Goal: Information Seeking & Learning: Learn about a topic

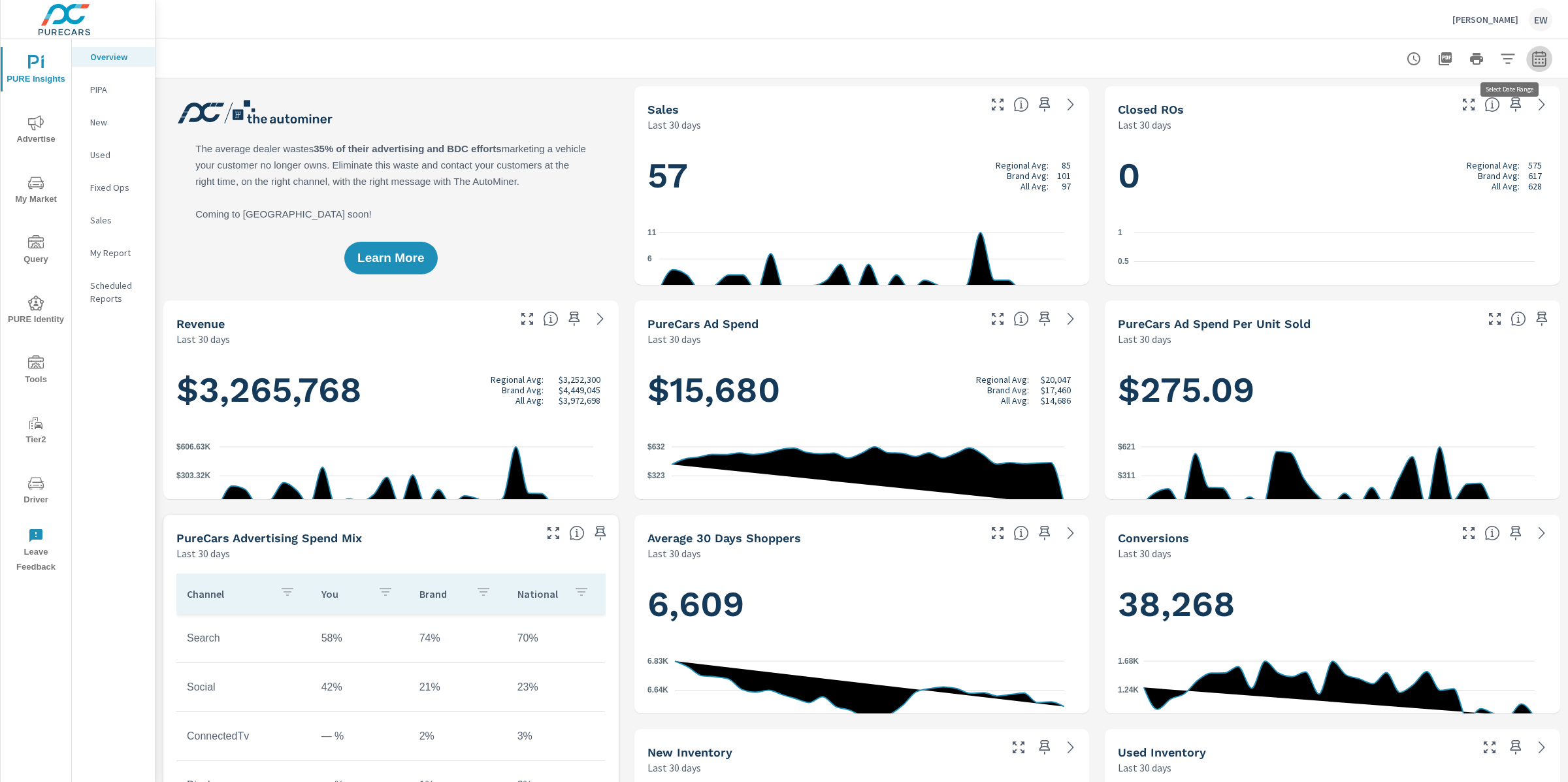
click at [1532, 58] on icon "button" at bounding box center [1540, 59] width 16 height 16
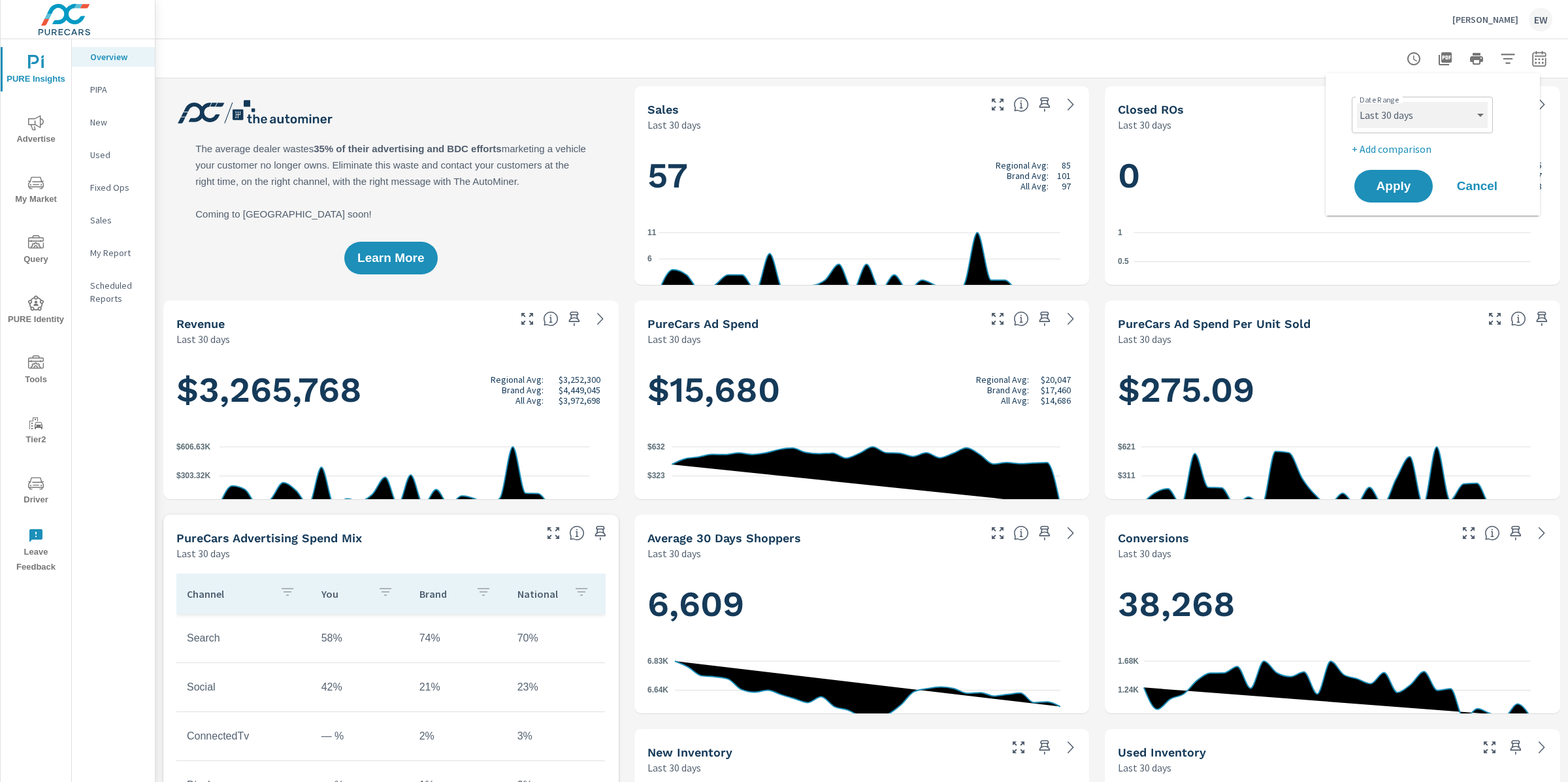
click at [1386, 120] on select "Custom [DATE] Last week Last 7 days Last 14 days Last 30 days Last 45 days Last…" at bounding box center [1422, 115] width 130 height 26
click at [1357, 102] on select "Custom [DATE] Last week Last 7 days Last 14 days Last 30 days Last 45 days Last…" at bounding box center [1422, 115] width 130 height 26
select select "Last month"
click at [1385, 190] on span "Apply" at bounding box center [1393, 186] width 54 height 13
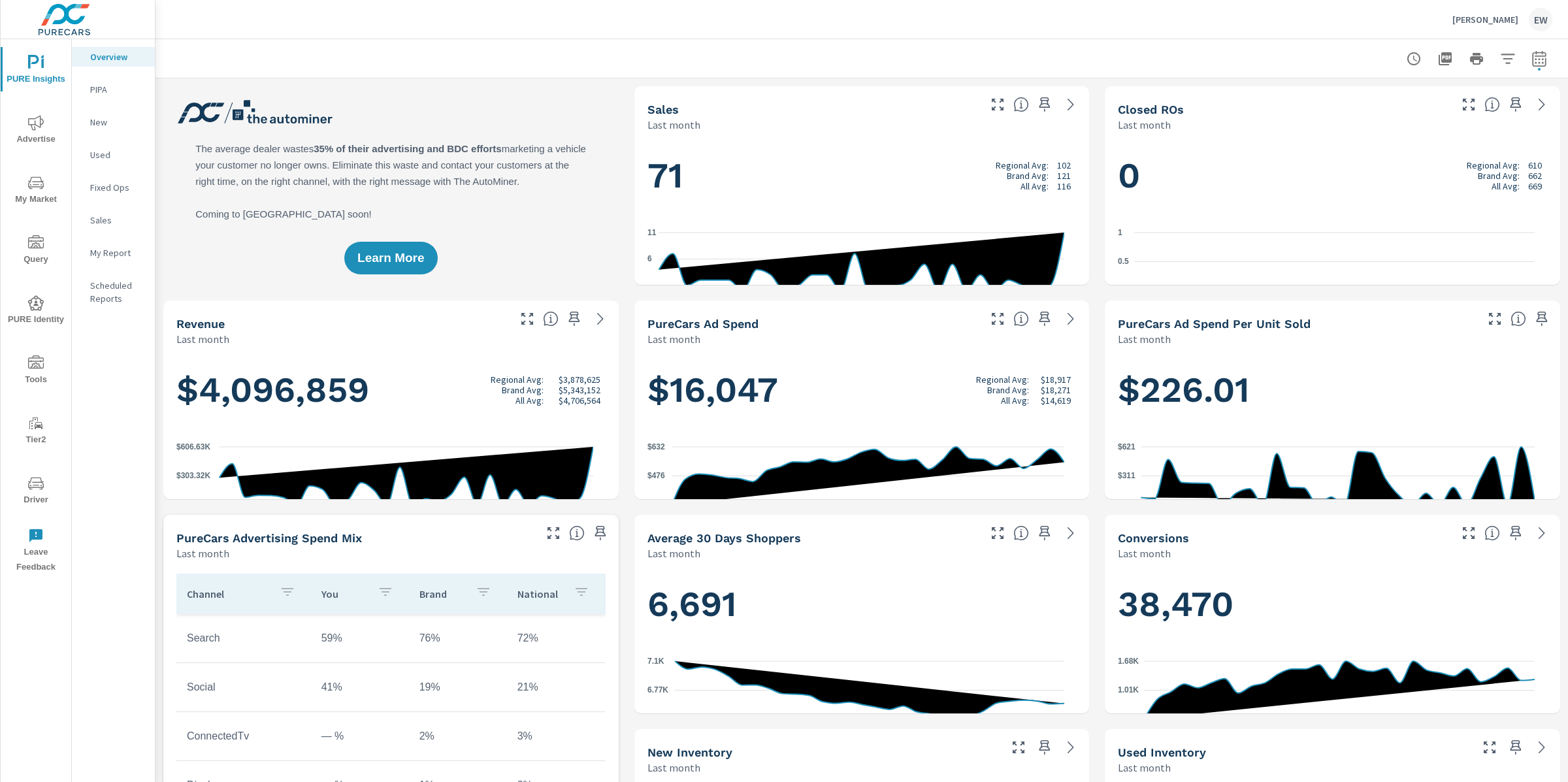
click at [1532, 56] on icon "button" at bounding box center [1540, 59] width 16 height 16
select select "Last month"
click at [1377, 154] on p "+ Add comparison" at bounding box center [1436, 149] width 168 height 16
click at [1375, 185] on select "Custom Previous period Previous month Previous year" at bounding box center [1422, 172] width 130 height 26
click at [1357, 162] on select "Custom Previous period Previous month Previous year" at bounding box center [1422, 172] width 130 height 26
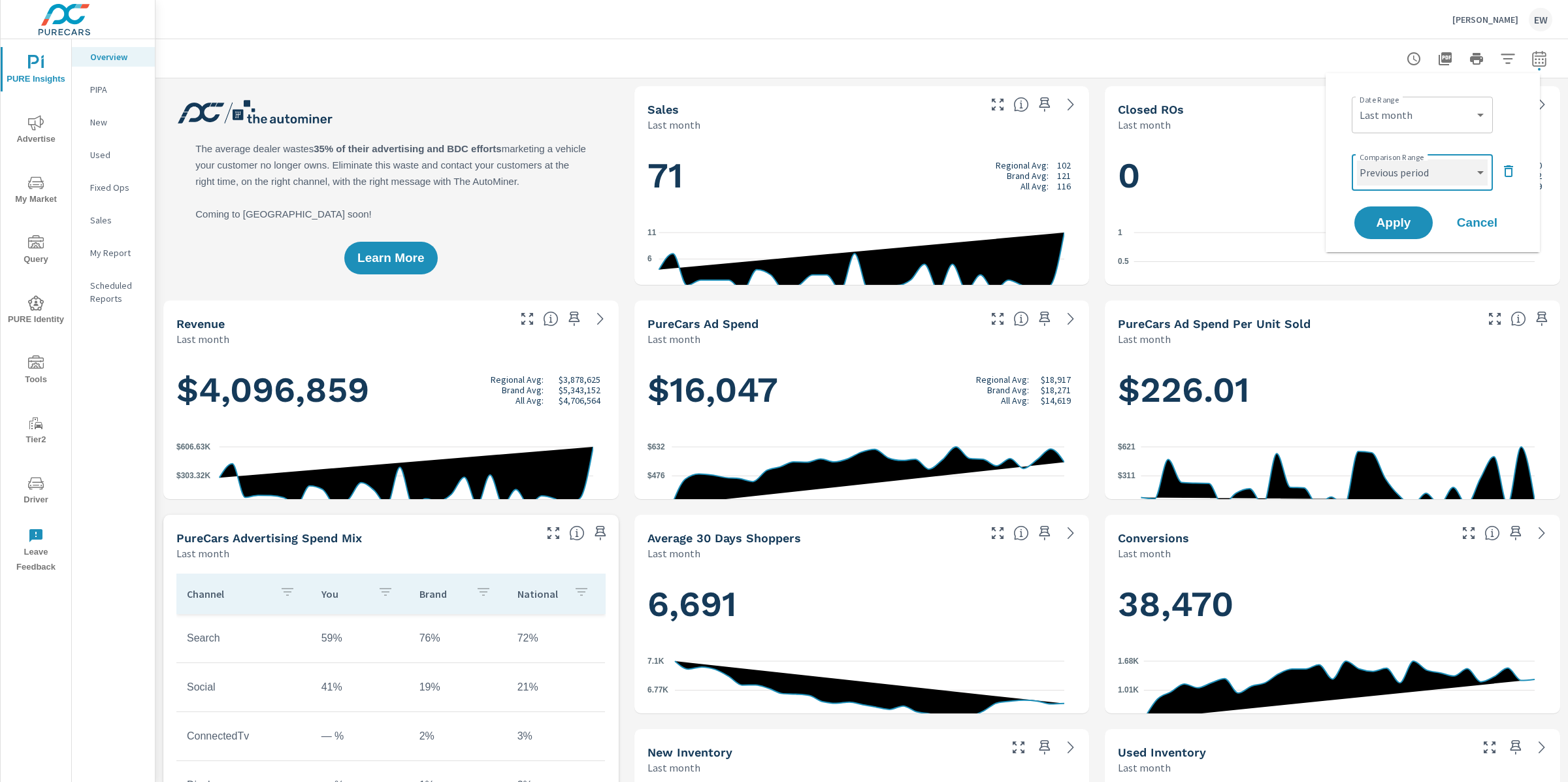
select select "Previous year"
click at [1381, 226] on span "Apply" at bounding box center [1393, 223] width 54 height 13
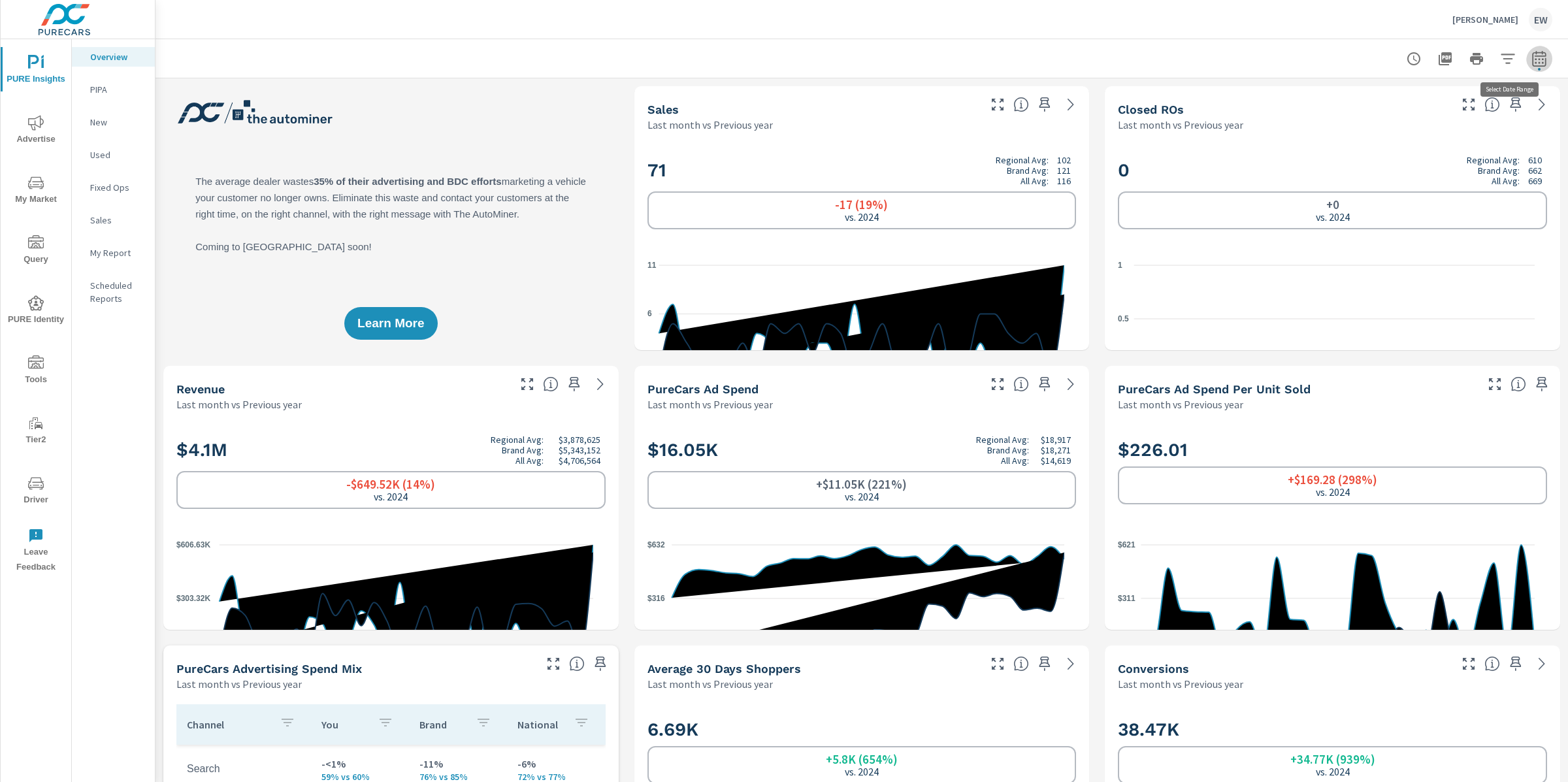
click at [1532, 59] on icon "button" at bounding box center [1540, 59] width 16 height 16
select select "Last month"
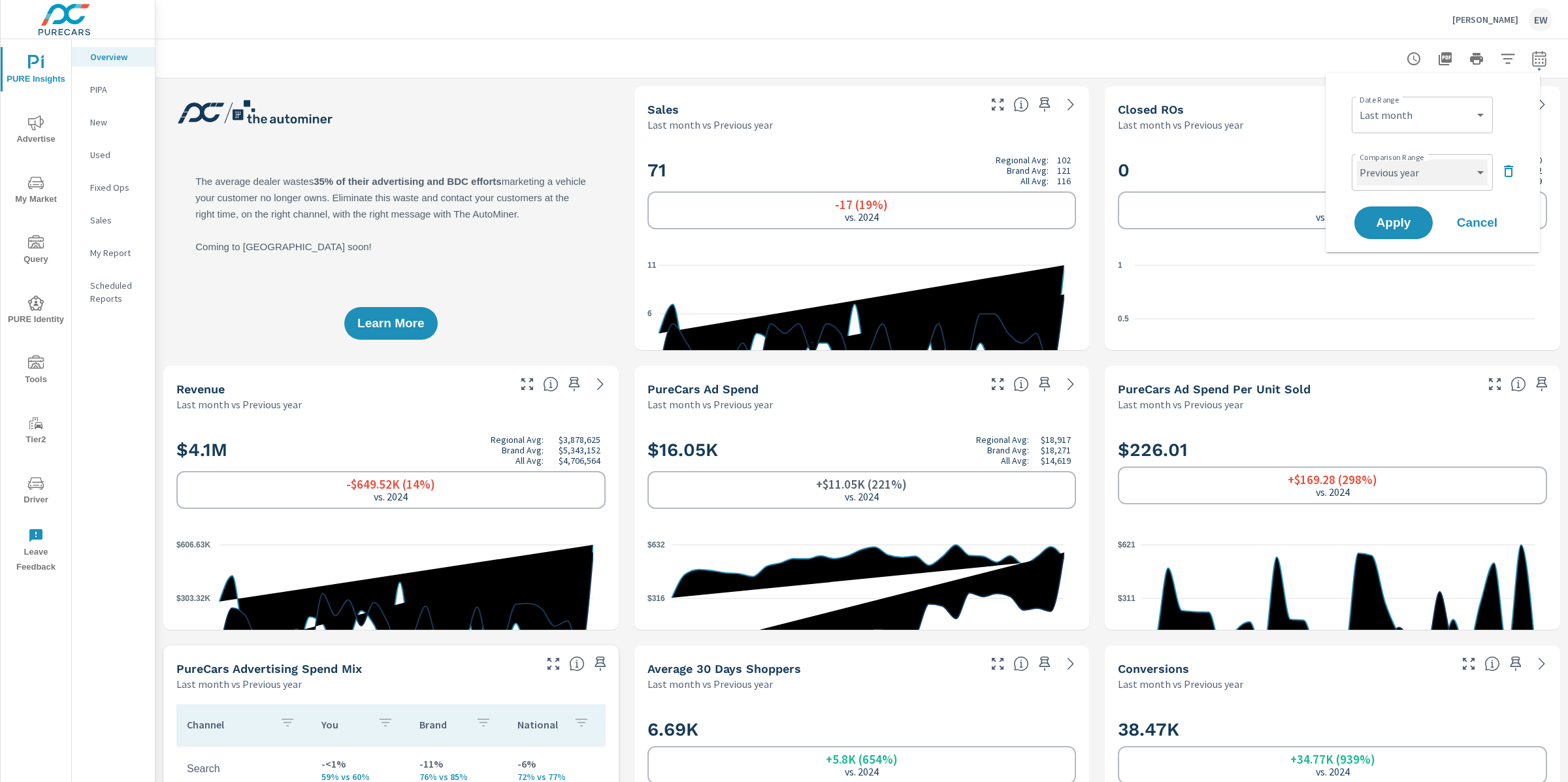
click at [1409, 178] on select "Custom Previous period Previous month Previous year" at bounding box center [1422, 172] width 130 height 26
click at [1357, 162] on select "Custom Previous period Previous month Previous year" at bounding box center [1422, 172] width 130 height 26
select select "Previous month"
click at [1398, 227] on span "Apply" at bounding box center [1393, 223] width 54 height 13
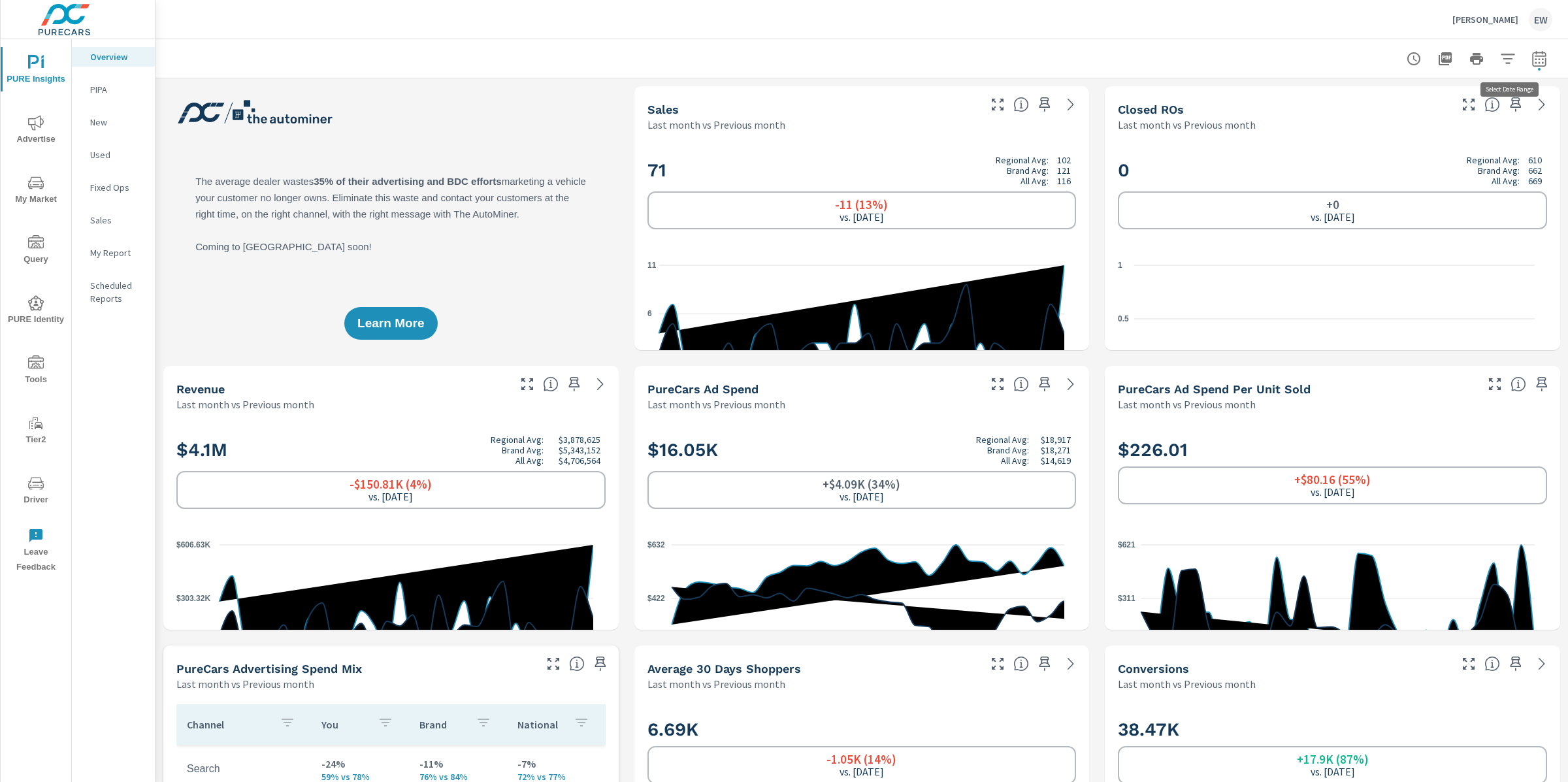
click at [1532, 57] on icon "button" at bounding box center [1540, 59] width 16 height 16
select select "Last month"
select select "Previous month"
click at [1508, 178] on icon "button" at bounding box center [1508, 171] width 16 height 16
click at [1385, 189] on span "Apply" at bounding box center [1393, 186] width 54 height 13
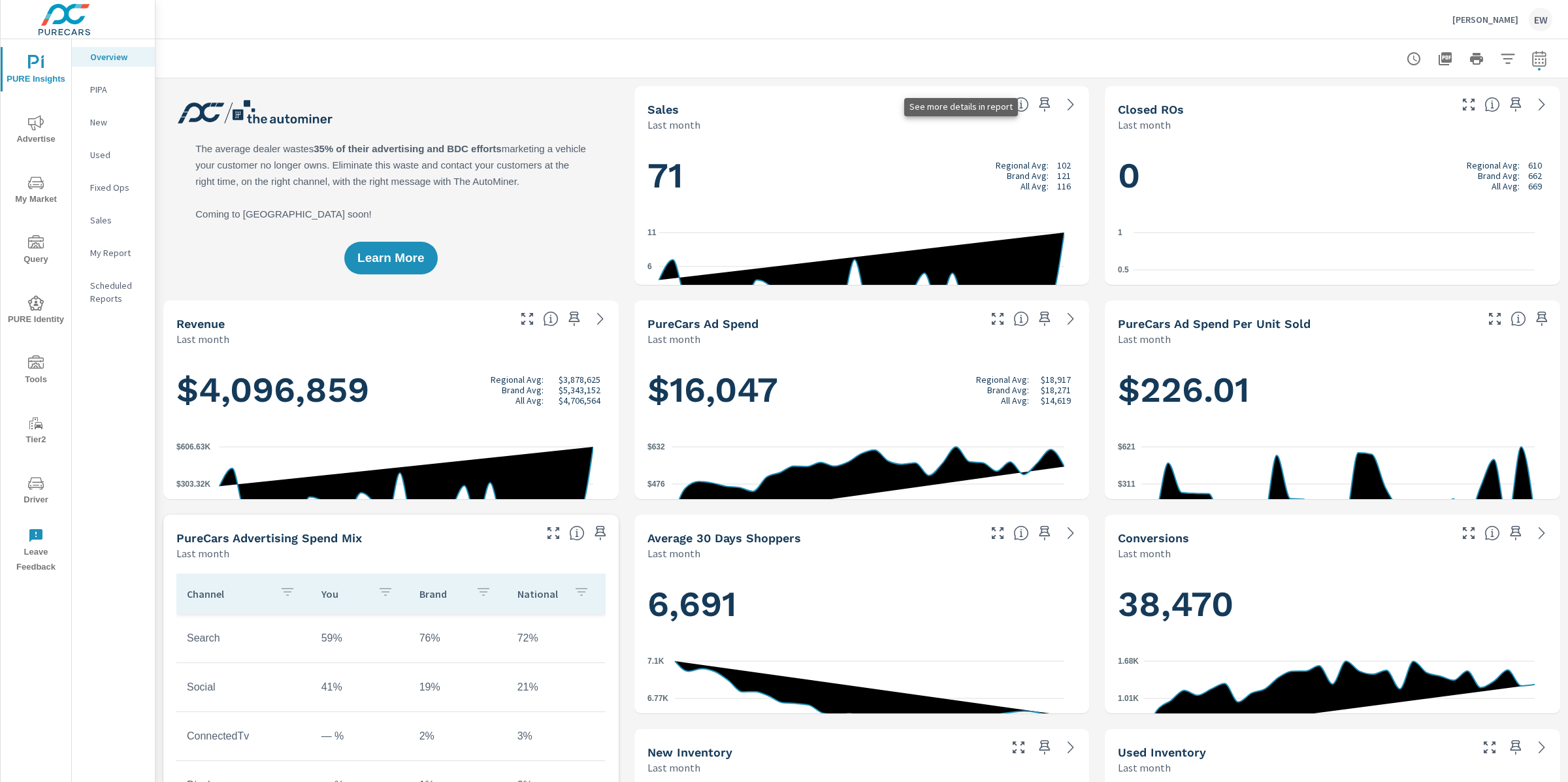
click at [1063, 111] on icon at bounding box center [1071, 105] width 16 height 16
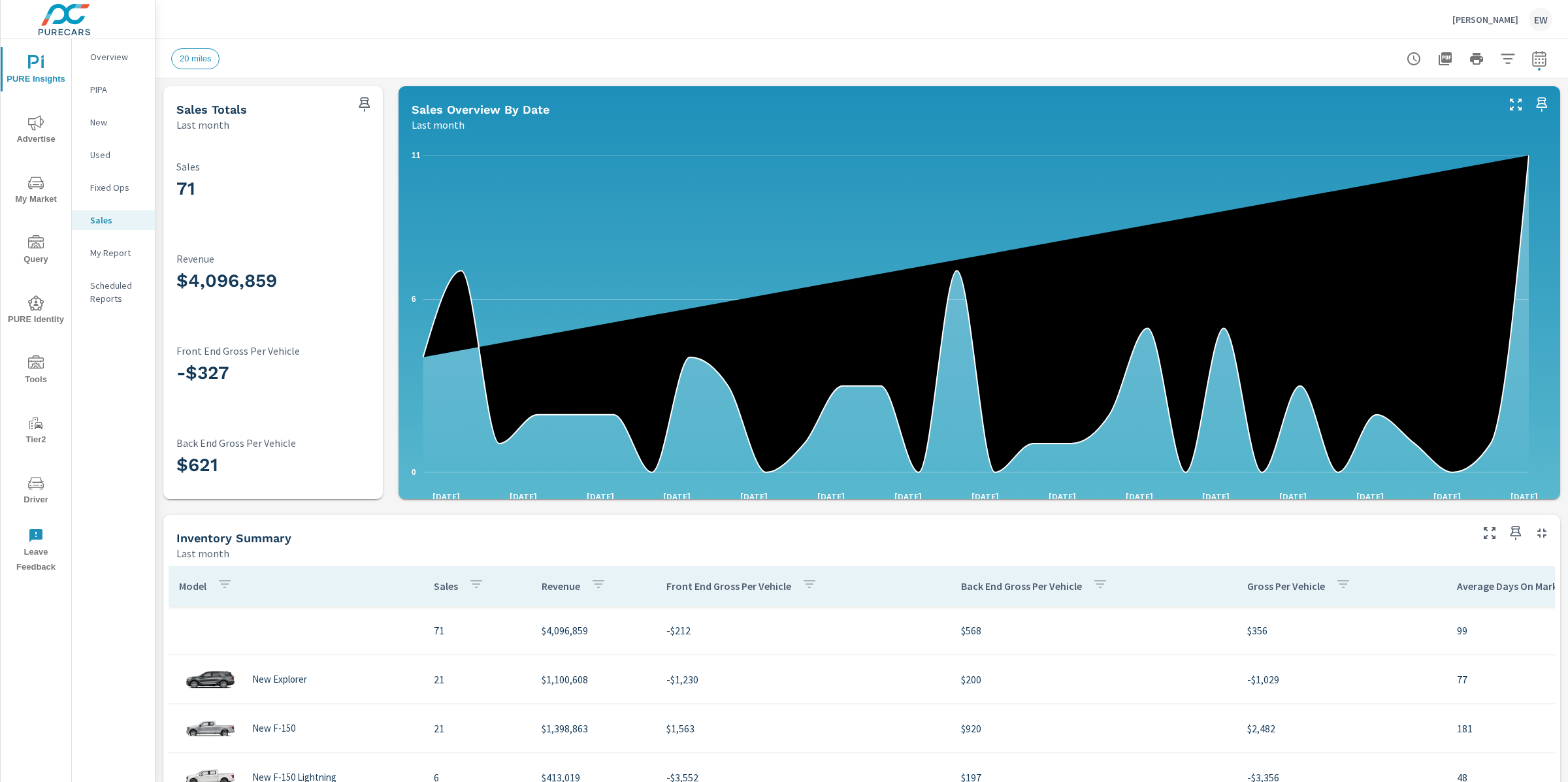
click at [378, 35] on div "Fette [PERSON_NAME]" at bounding box center [862, 19] width 1381 height 38
click at [389, 283] on div "Sales Totals Last month 71 Sales $4,096,859 Revenue -$327 Front End Gross Per V…" at bounding box center [861, 614] width 1412 height 1071
click at [101, 58] on p "Overview" at bounding box center [117, 57] width 54 height 13
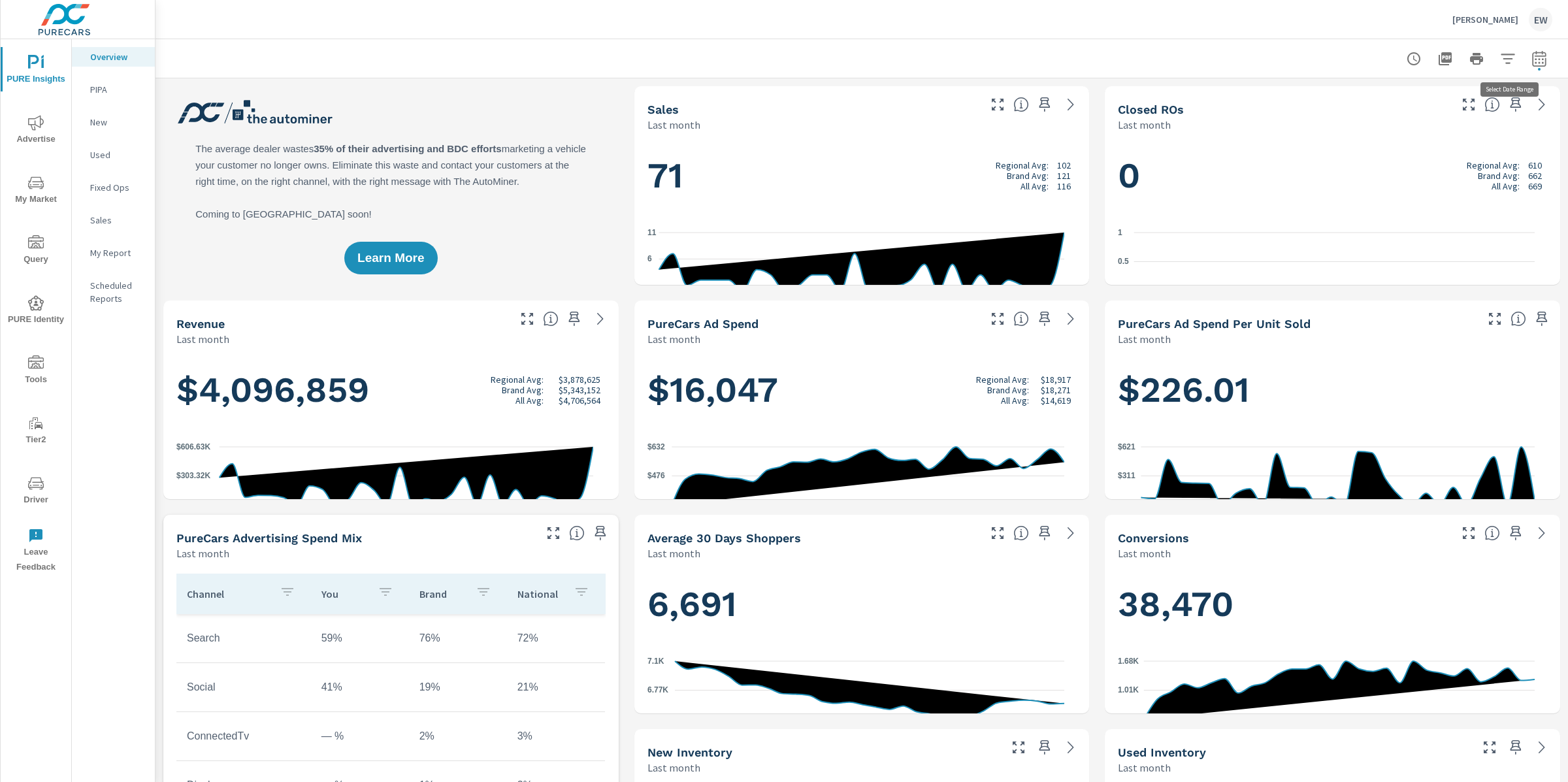
click at [1532, 58] on icon "button" at bounding box center [1540, 59] width 16 height 16
select select "Last month"
click at [1229, 30] on div "Fette [PERSON_NAME]" at bounding box center [862, 19] width 1381 height 38
click at [1500, 56] on icon "button" at bounding box center [1508, 59] width 16 height 16
click at [1341, 93] on span "Condition" at bounding box center [1346, 94] width 38 height 31
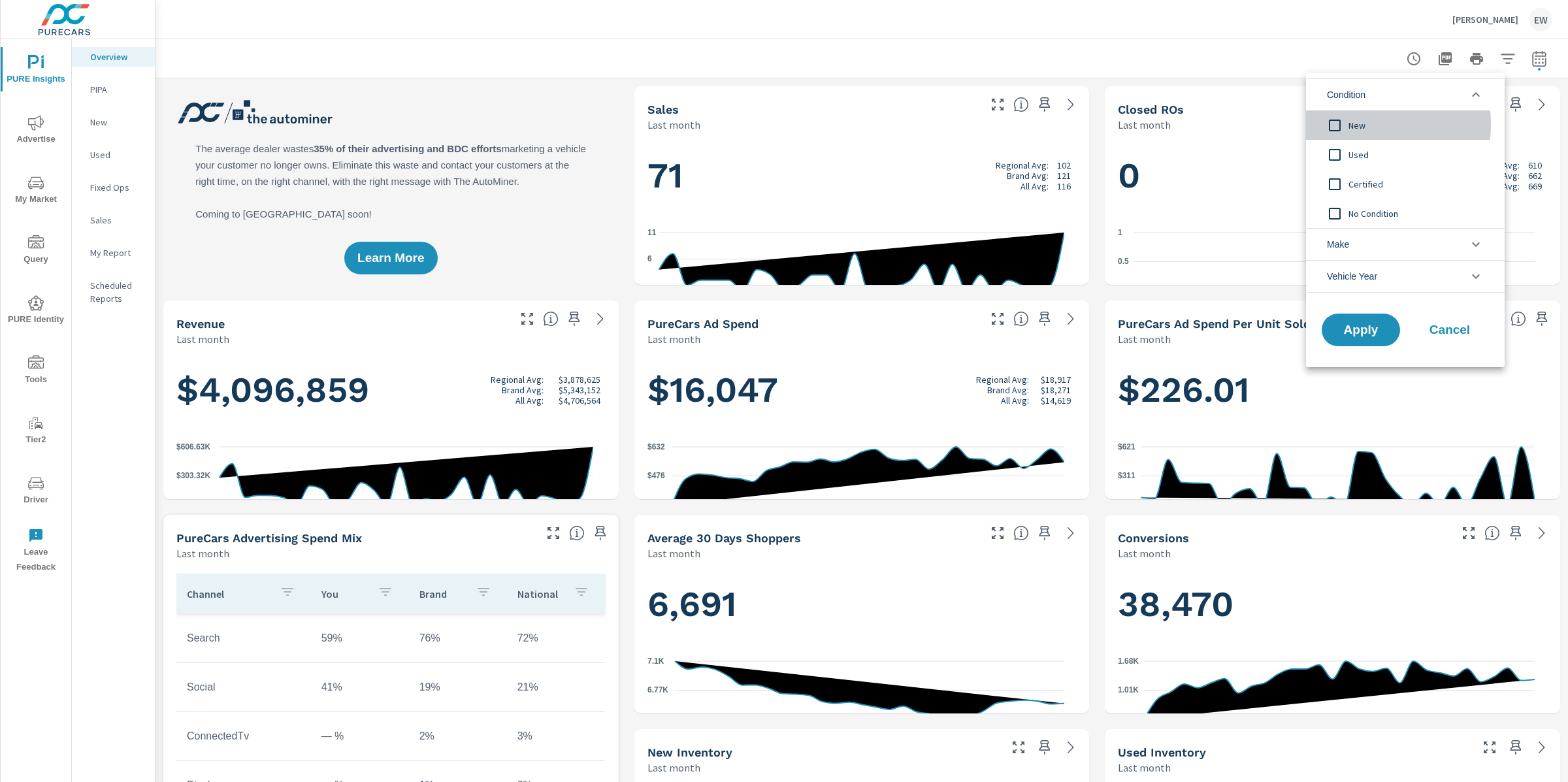
click at [1338, 124] on input "filter options" at bounding box center [1334, 125] width 27 height 27
click at [1366, 330] on span "Apply" at bounding box center [1361, 330] width 54 height 13
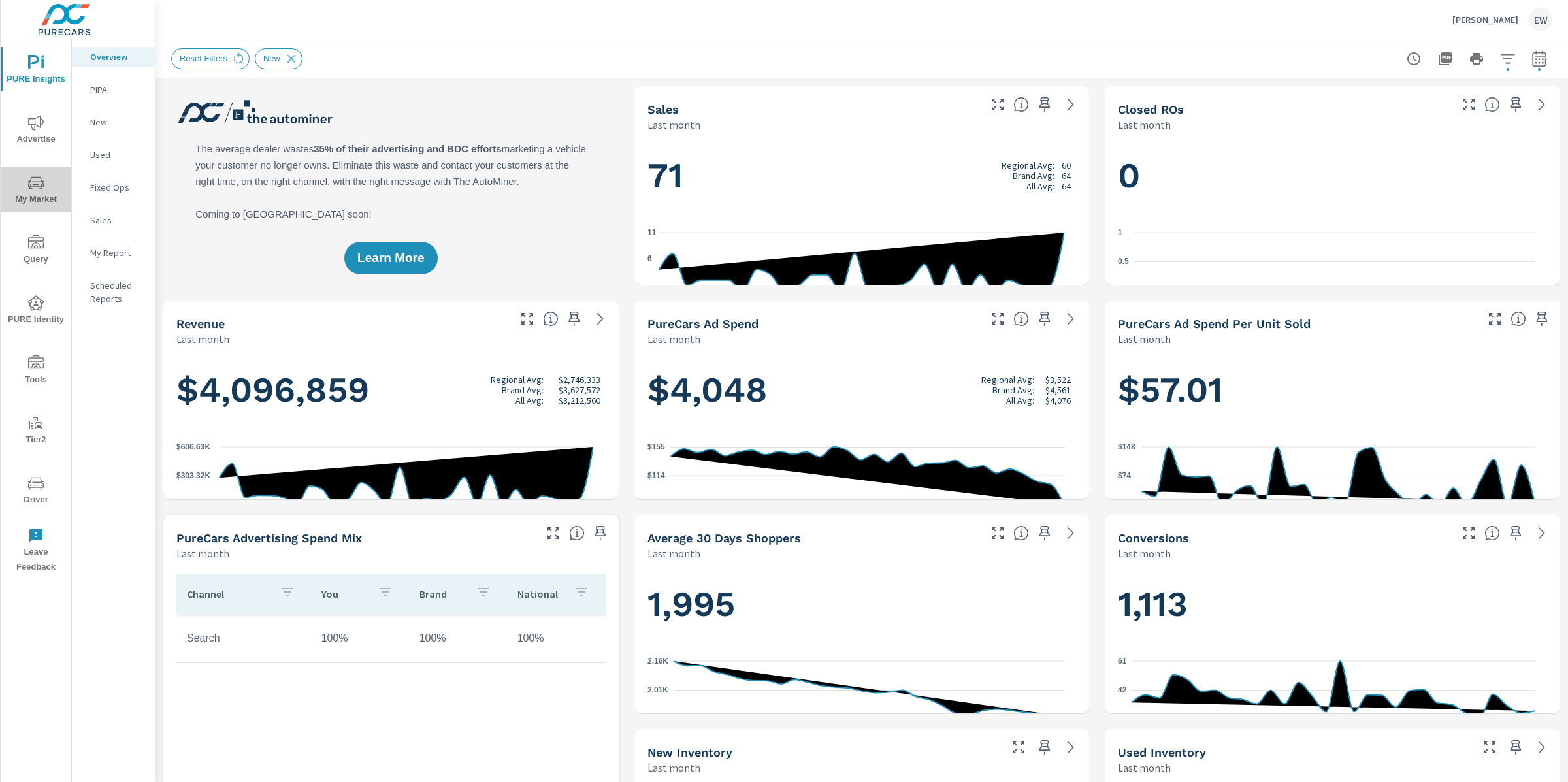
click at [44, 184] on icon "nav menu" at bounding box center [36, 182] width 16 height 13
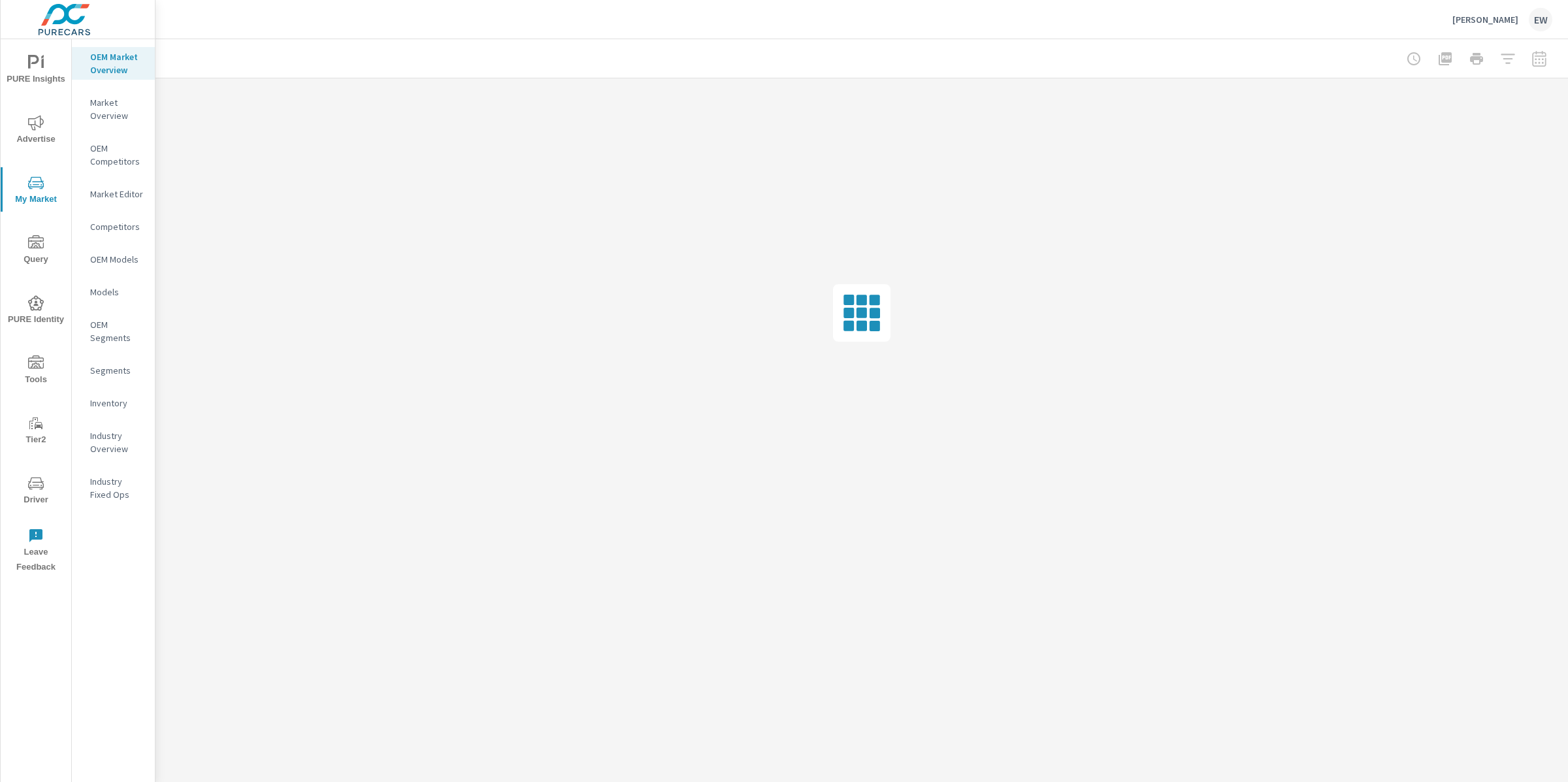
click at [32, 68] on span "PURE Insights" at bounding box center [36, 71] width 63 height 32
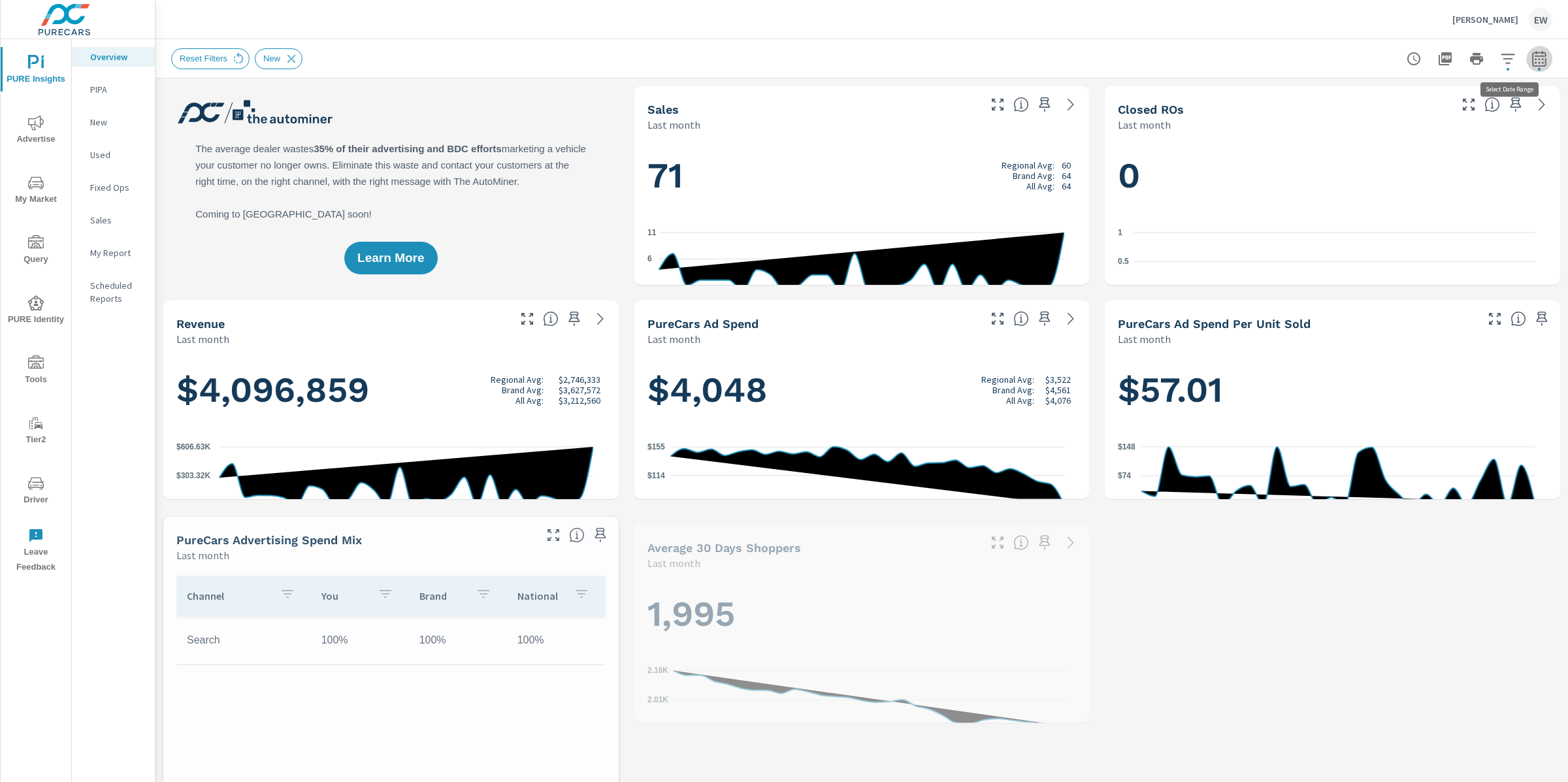
click at [1532, 60] on icon "button" at bounding box center [1540, 59] width 16 height 16
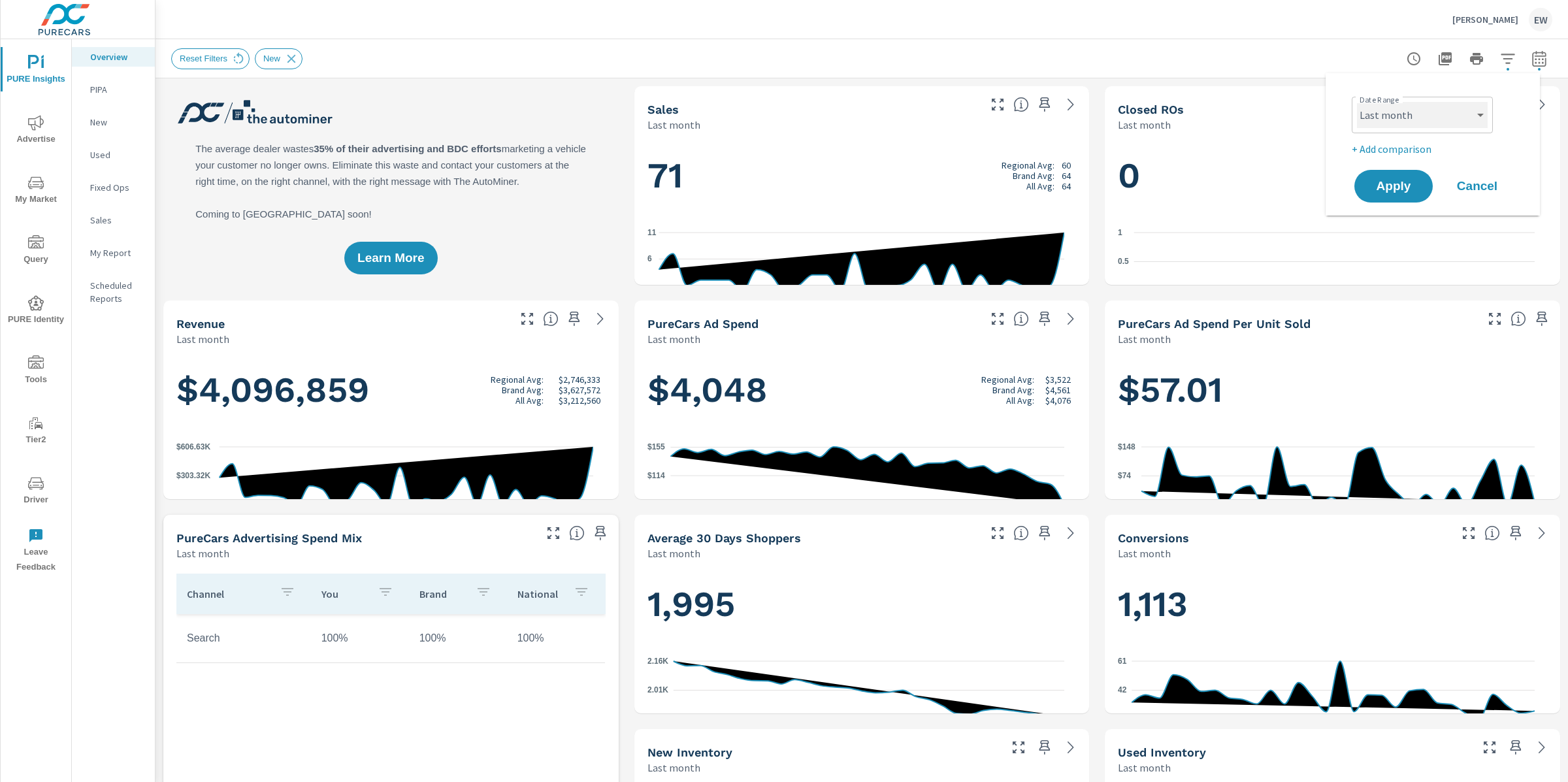
click at [1406, 118] on select "Custom [DATE] Last week Last 7 days Last 14 days Last 30 days Last 45 days Last…" at bounding box center [1422, 115] width 130 height 26
click at [1357, 102] on select "Custom [DATE] Last week Last 7 days Last 14 days Last 30 days Last 45 days Last…" at bounding box center [1422, 115] width 130 height 26
select select "Last 6 months"
click at [1390, 190] on span "Apply" at bounding box center [1393, 186] width 54 height 13
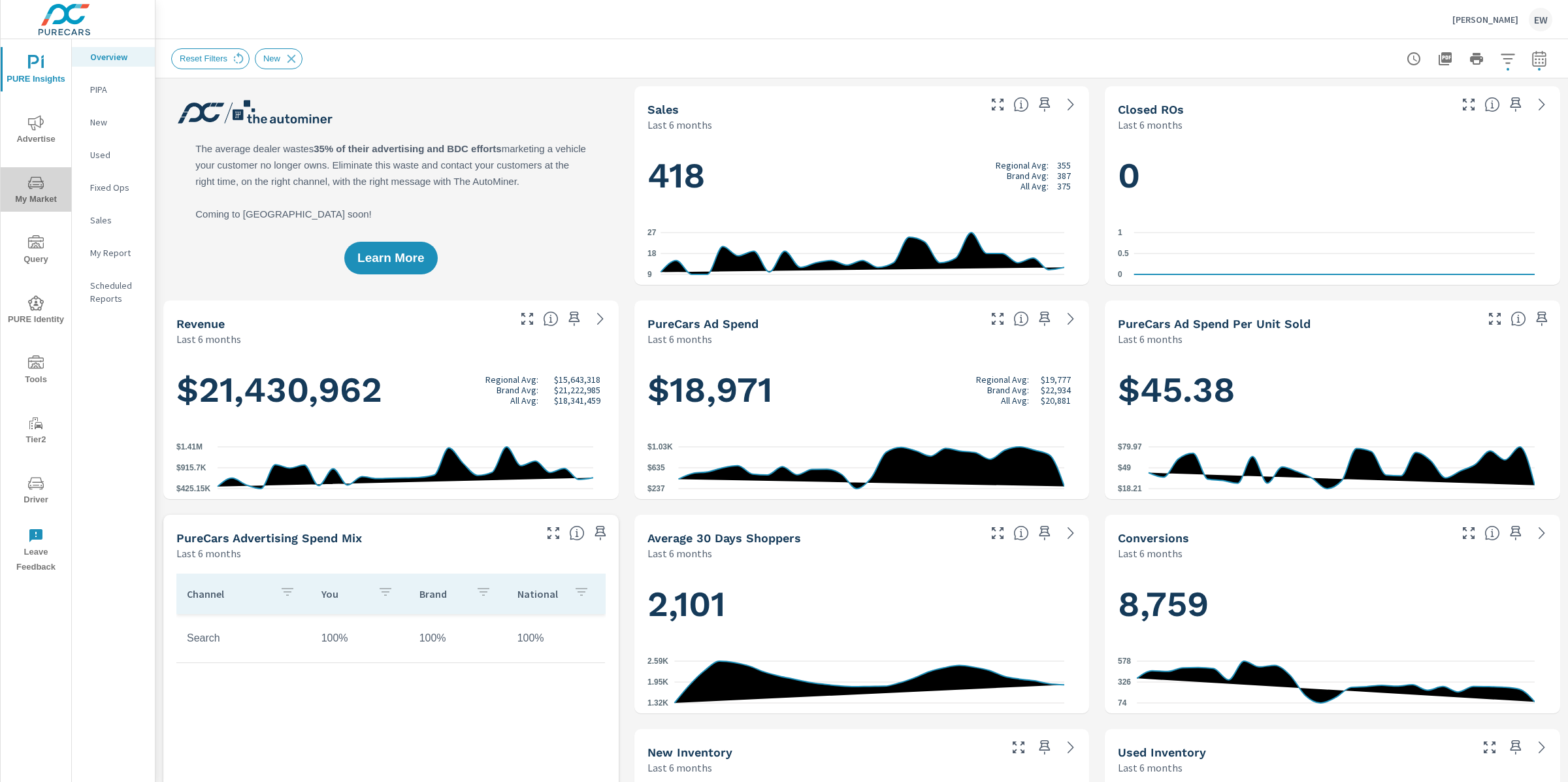
click at [33, 185] on icon "nav menu" at bounding box center [36, 183] width 16 height 16
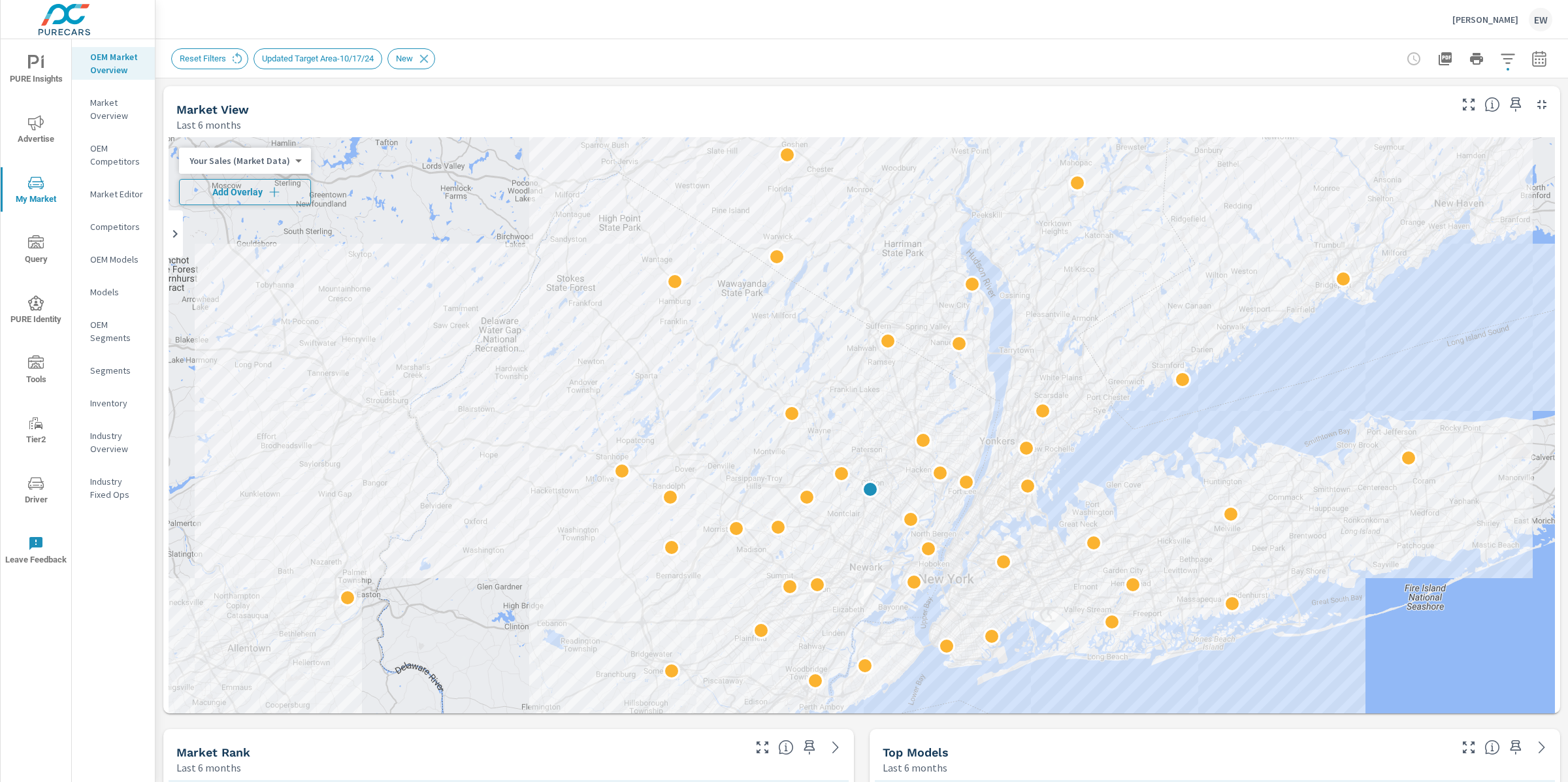
click at [281, 194] on icon "button" at bounding box center [275, 192] width 13 height 13
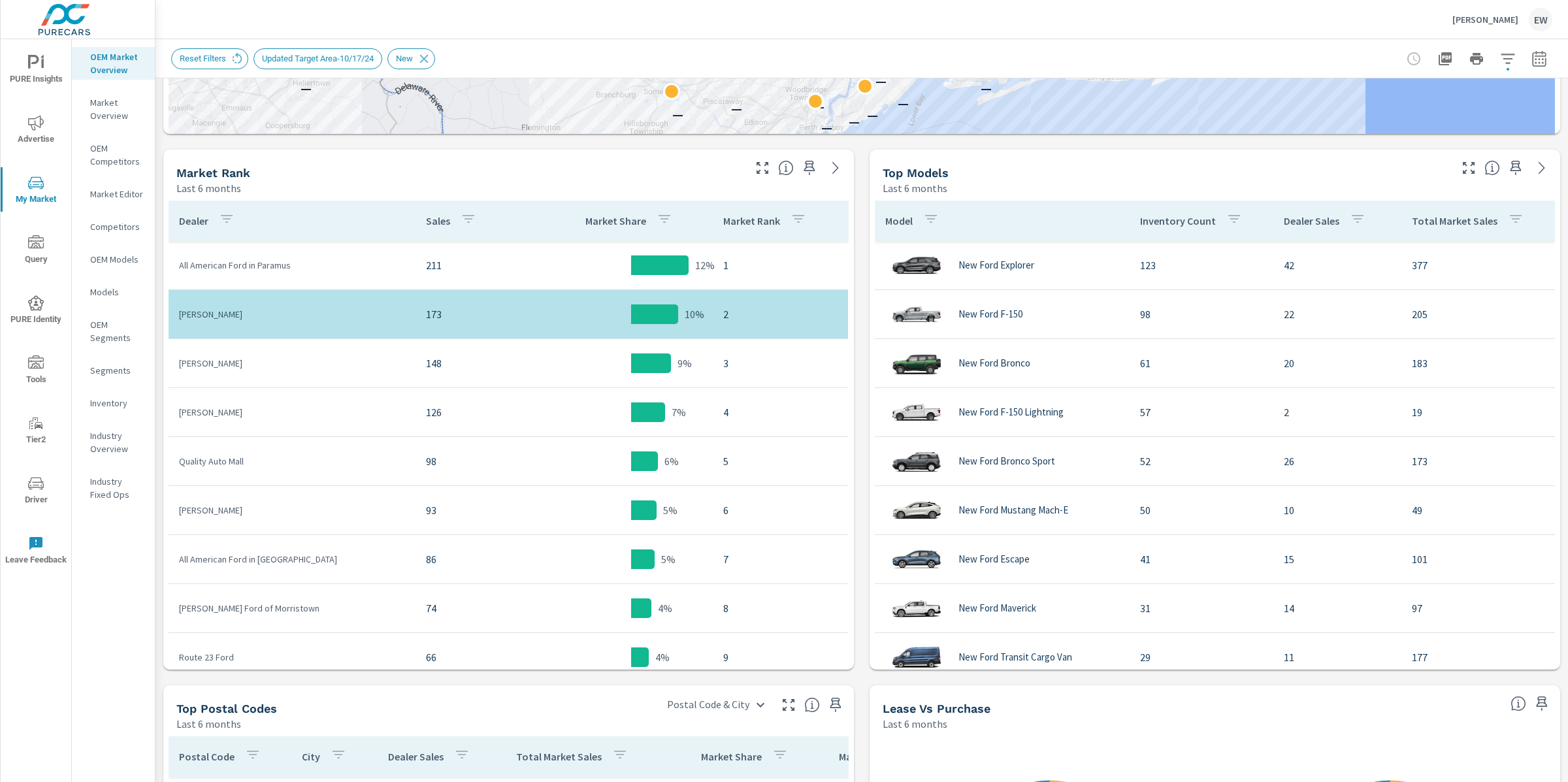
scroll to position [597, 0]
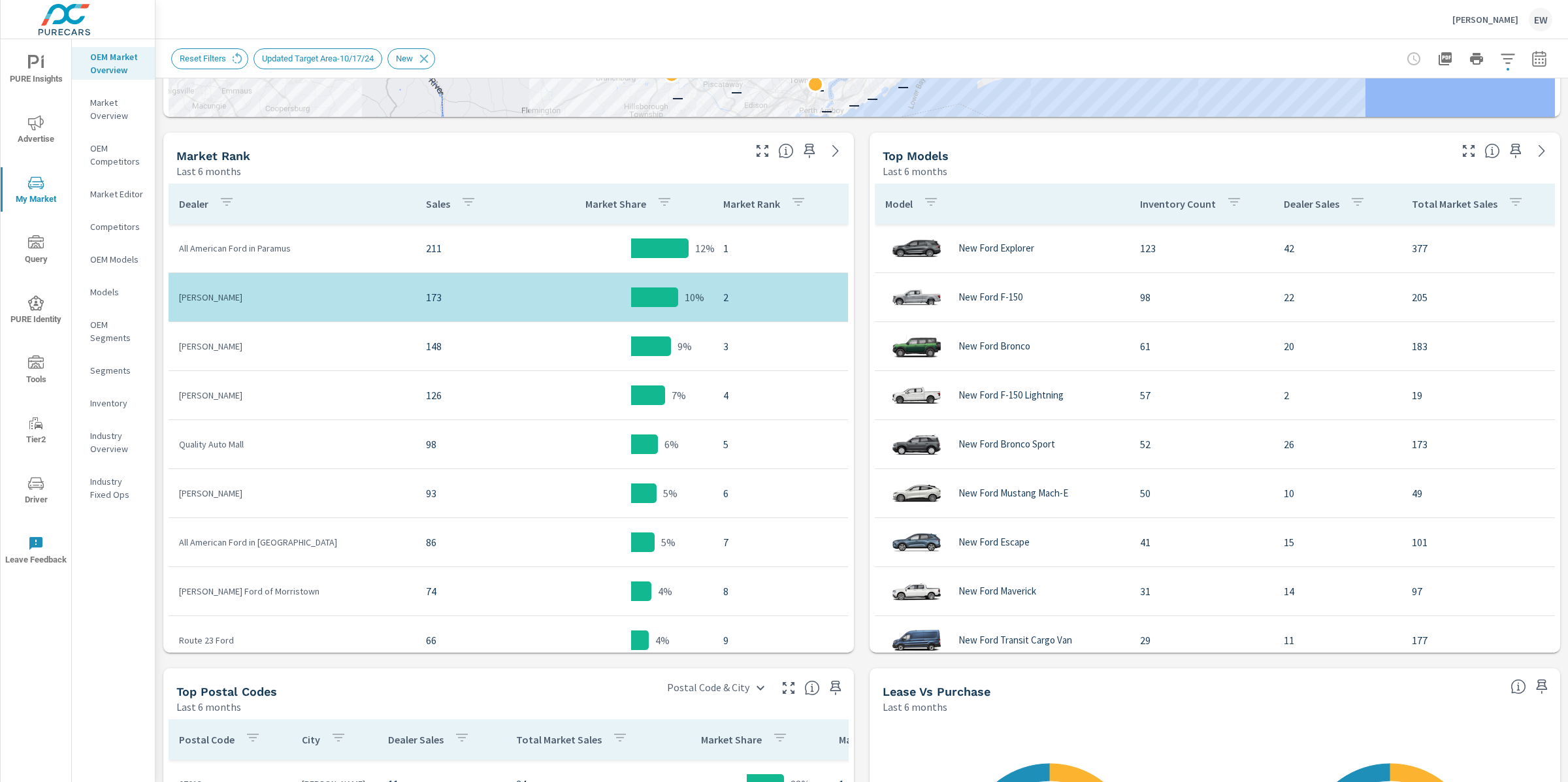
click at [1535, 64] on icon "button" at bounding box center [1539, 61] width 9 height 5
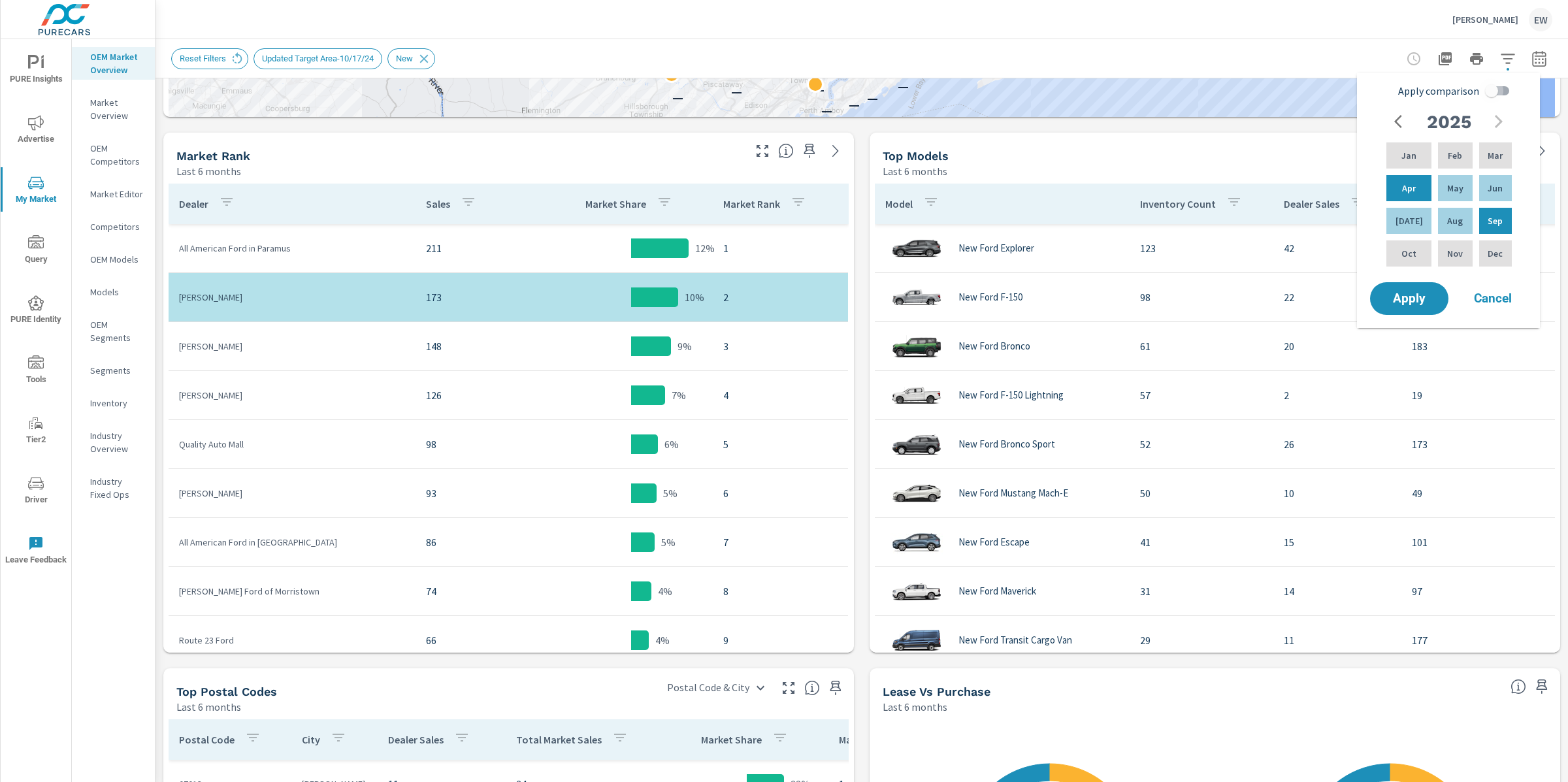
click at [1502, 93] on input "Apply comparison" at bounding box center [1491, 90] width 74 height 24
checkbox input "true"
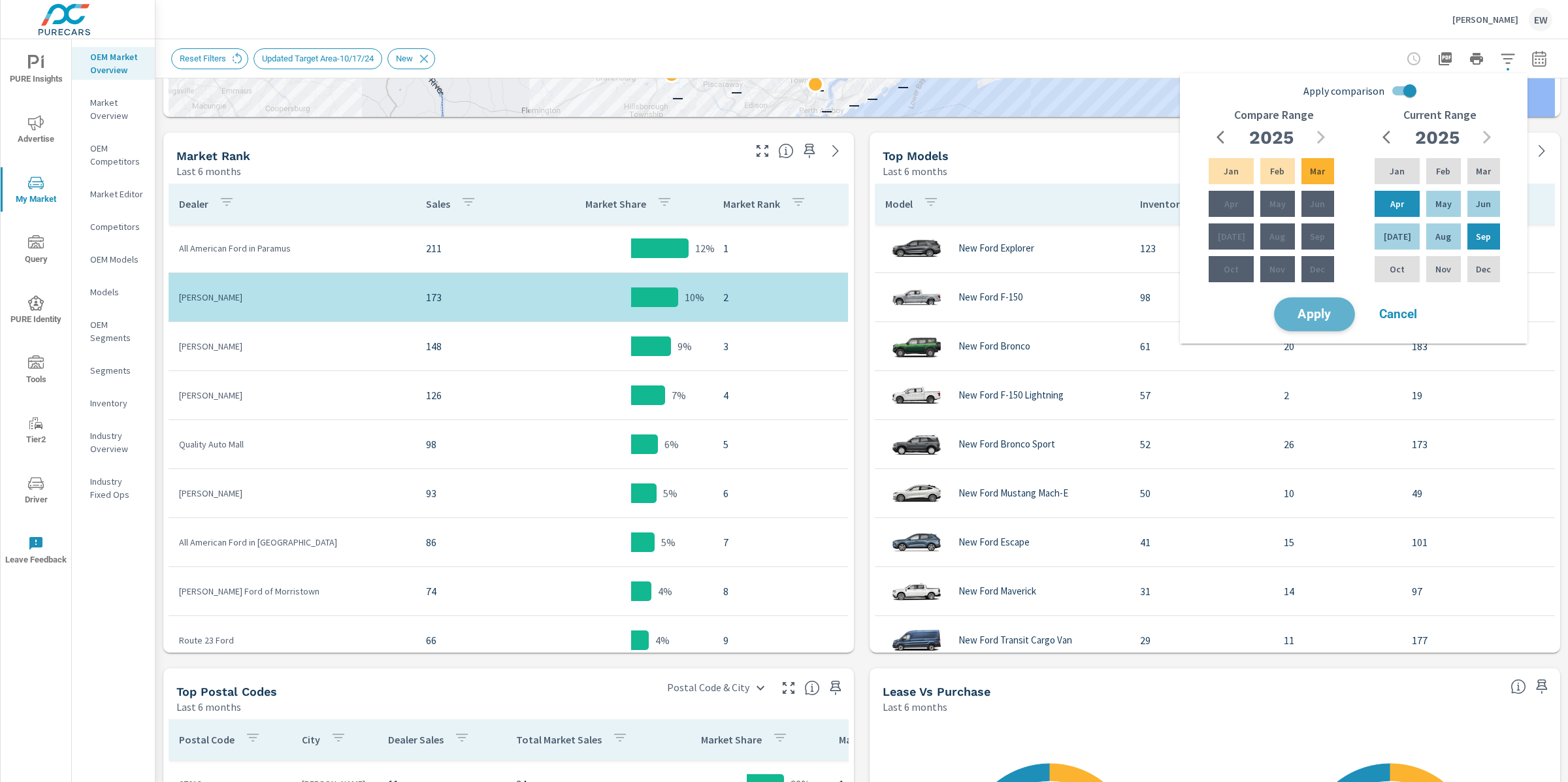
click at [1318, 318] on span "Apply" at bounding box center [1314, 315] width 54 height 13
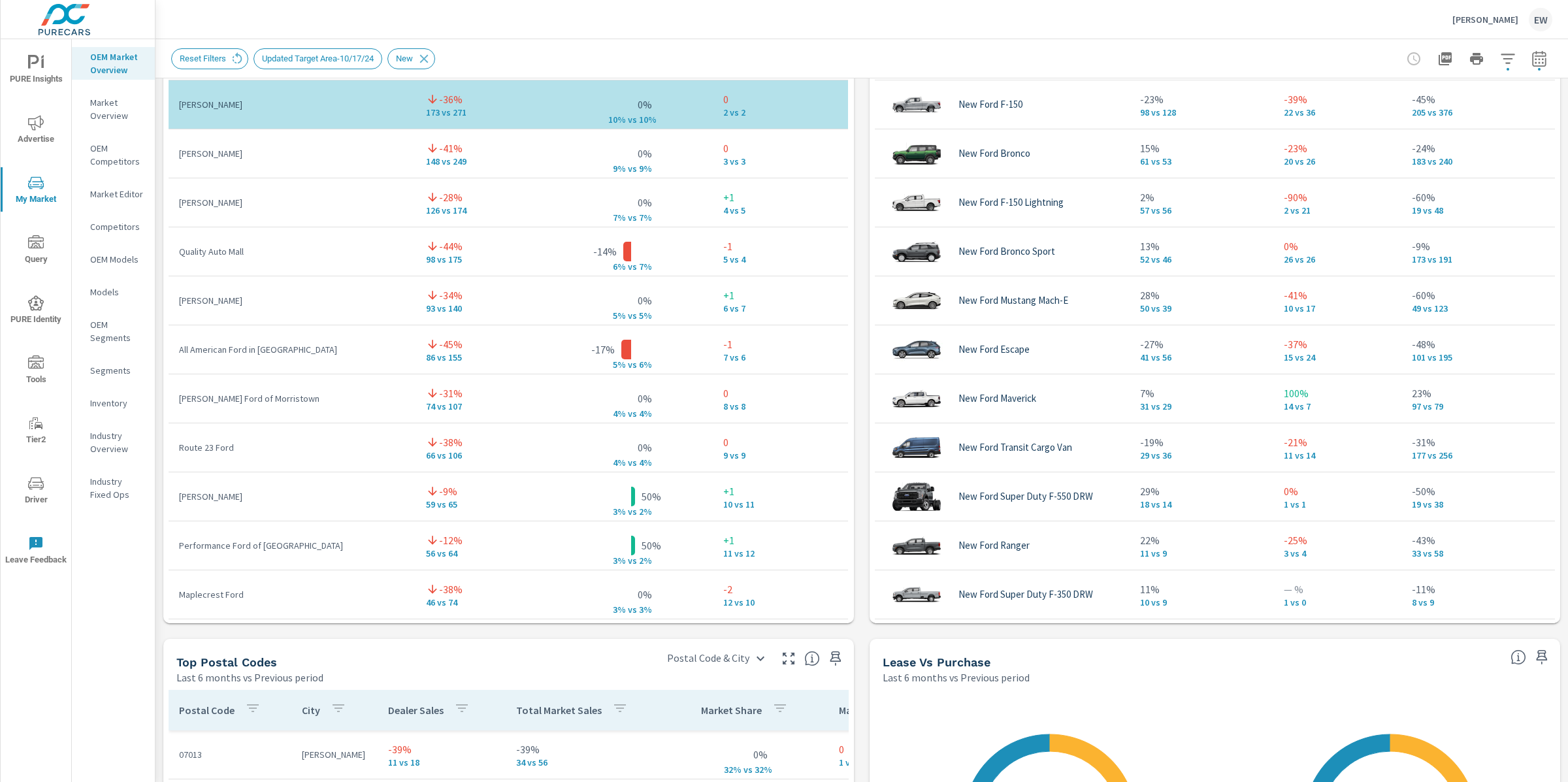
scroll to position [1011, 0]
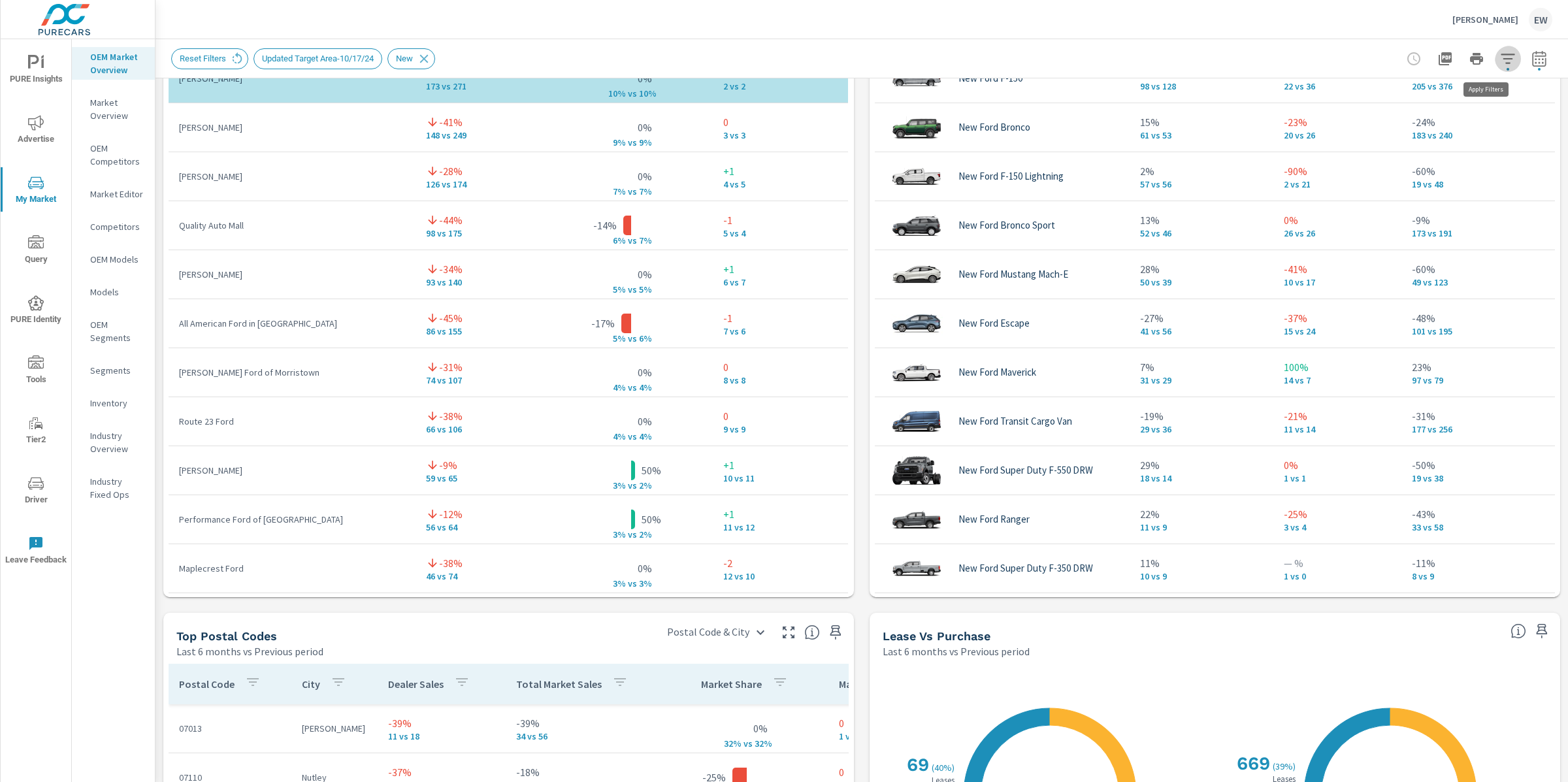
click at [1500, 66] on icon "button" at bounding box center [1508, 59] width 16 height 16
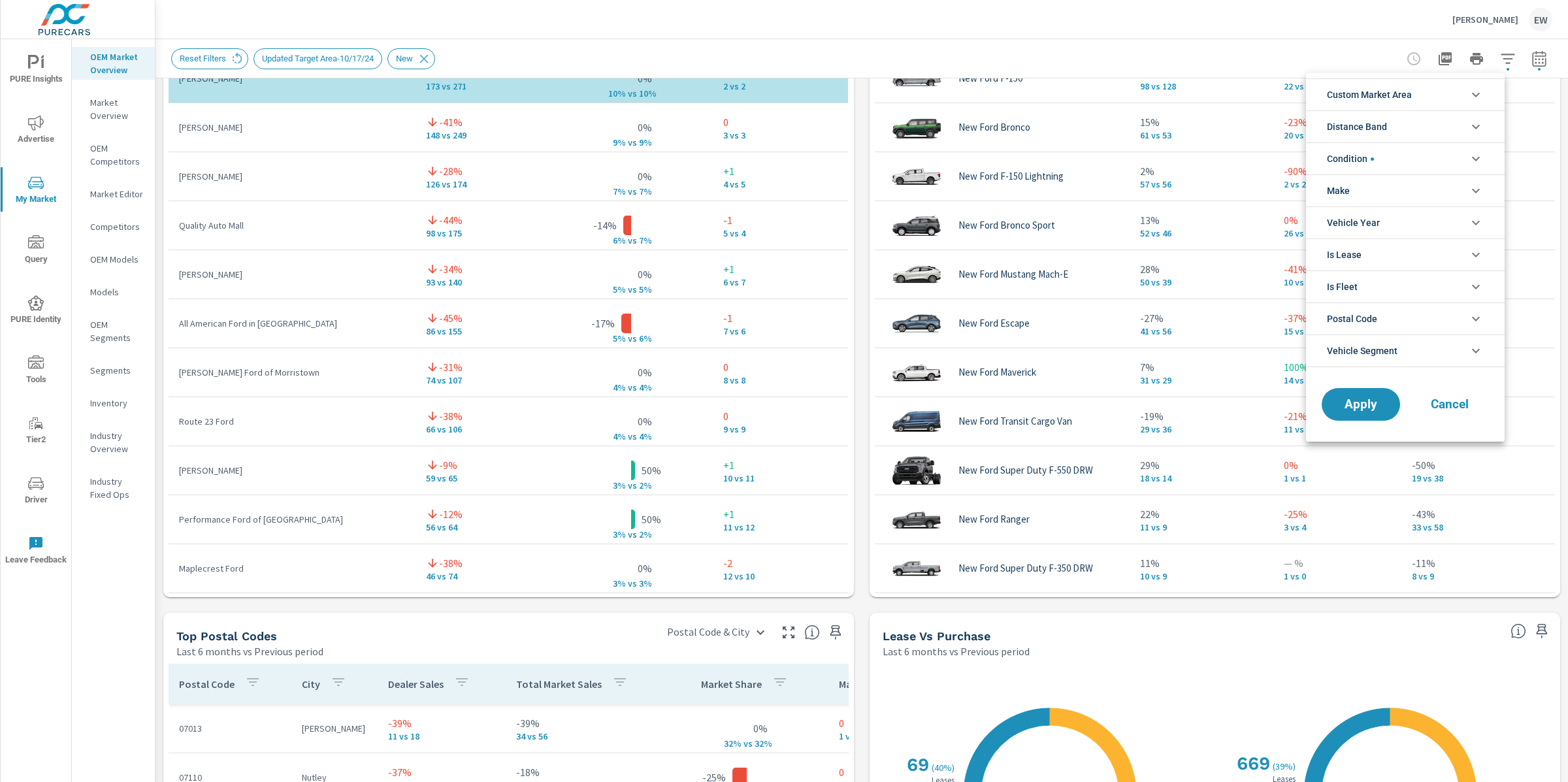
click at [1398, 91] on span "Custom Market Area" at bounding box center [1369, 94] width 85 height 31
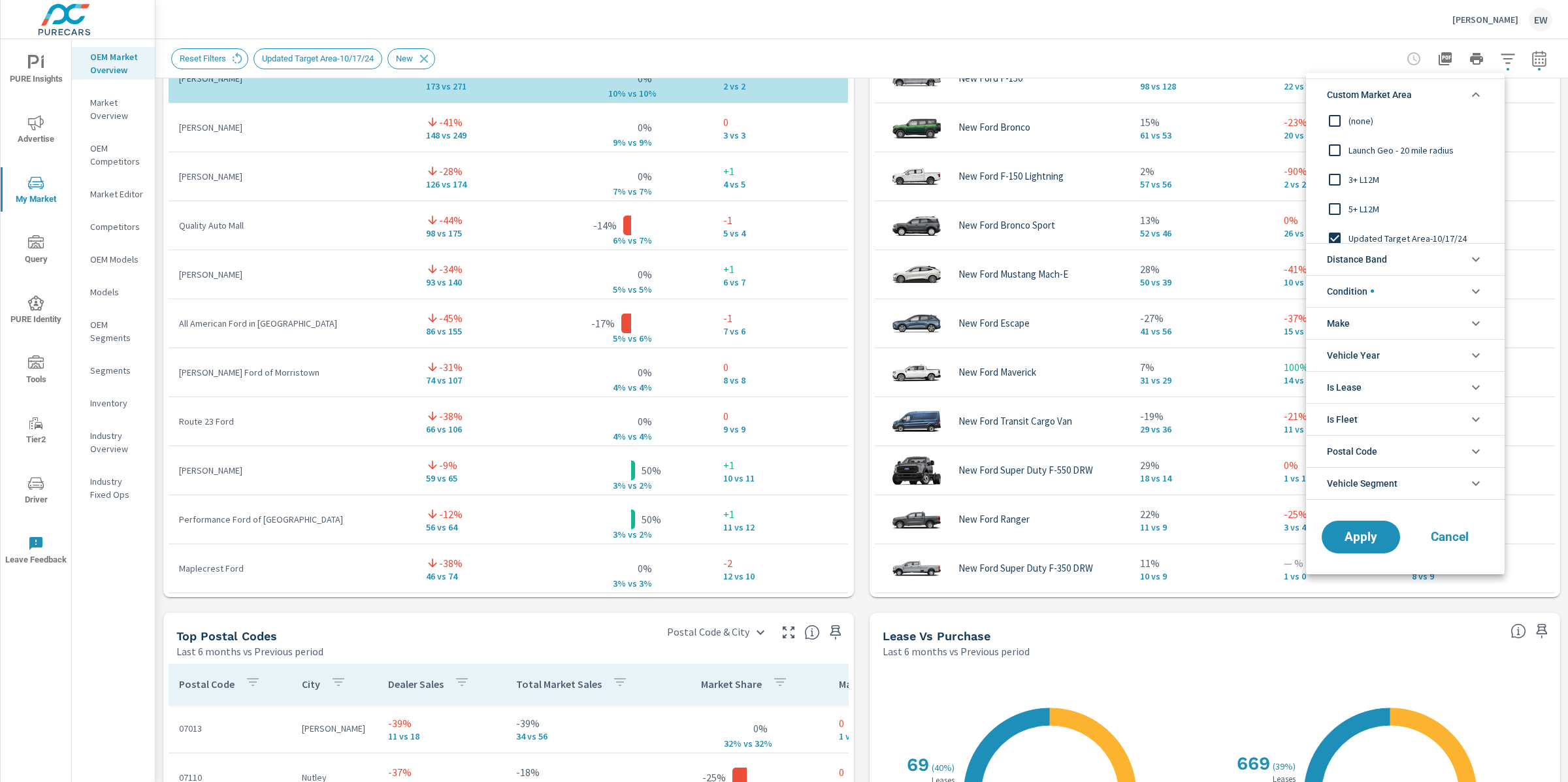
scroll to position [0, 0]
click at [1337, 126] on input "filter options" at bounding box center [1334, 125] width 27 height 27
click at [1364, 536] on span "Apply" at bounding box center [1361, 536] width 54 height 13
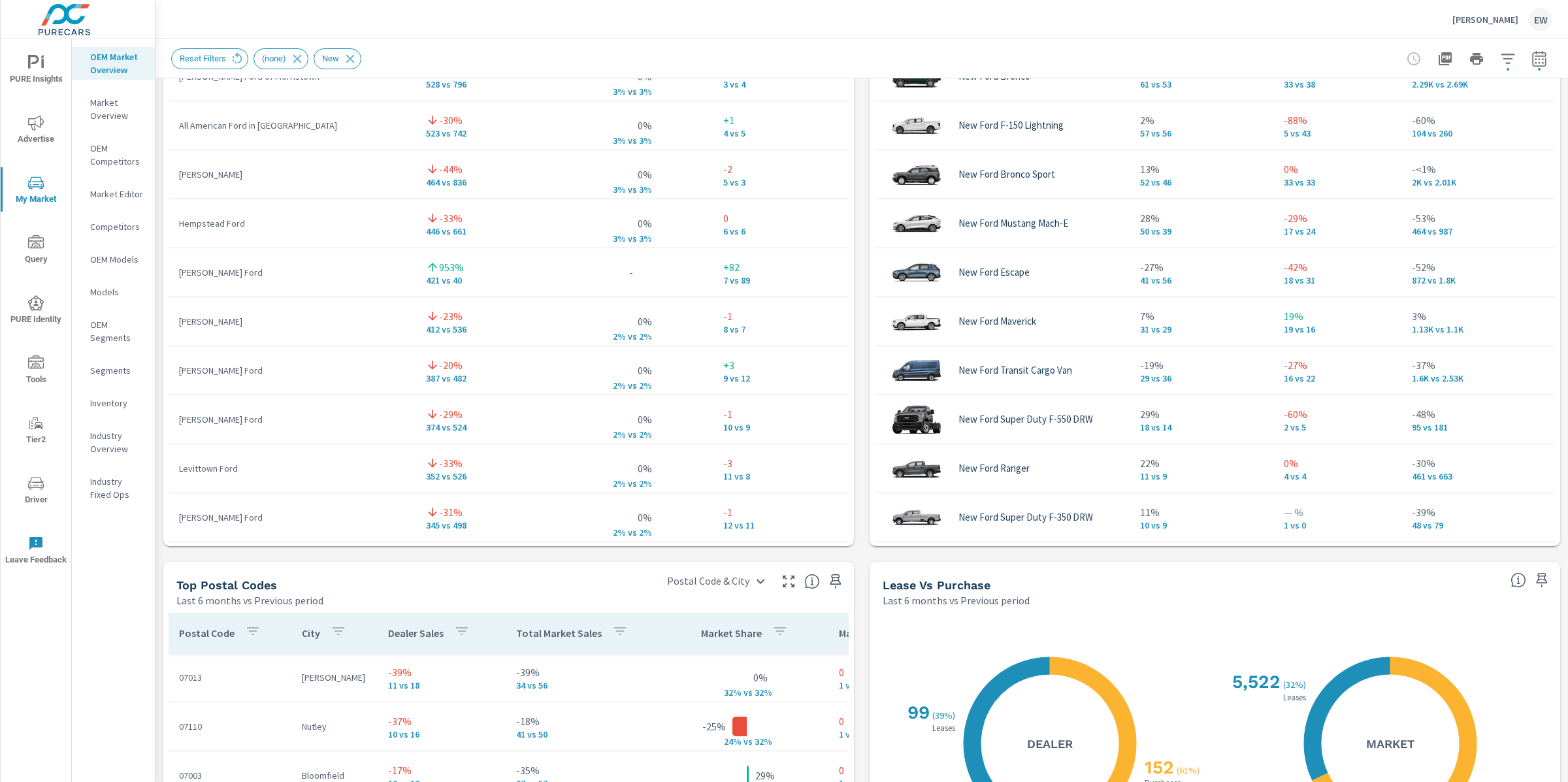
scroll to position [1071, 0]
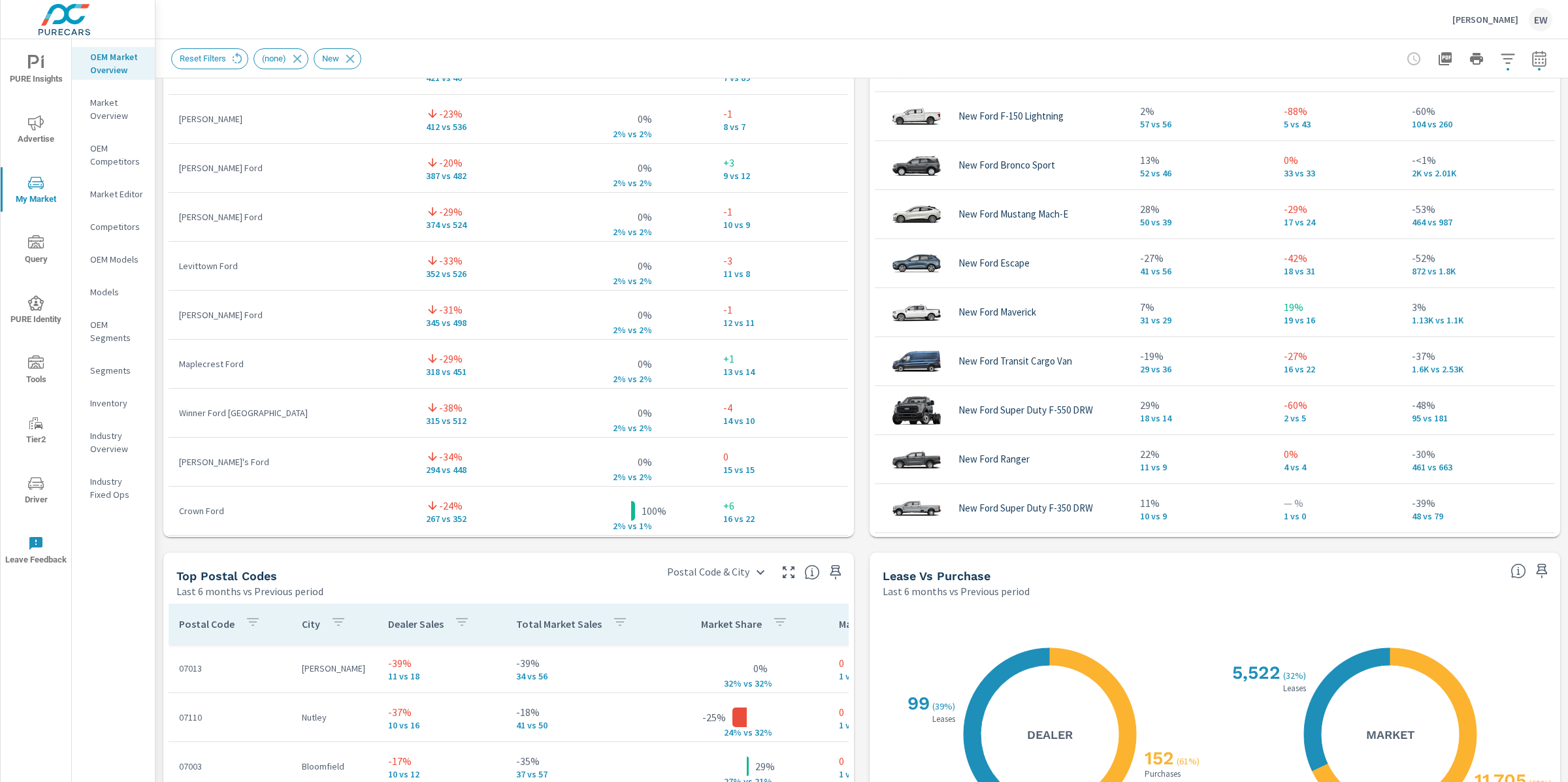
scroll to position [198, 0]
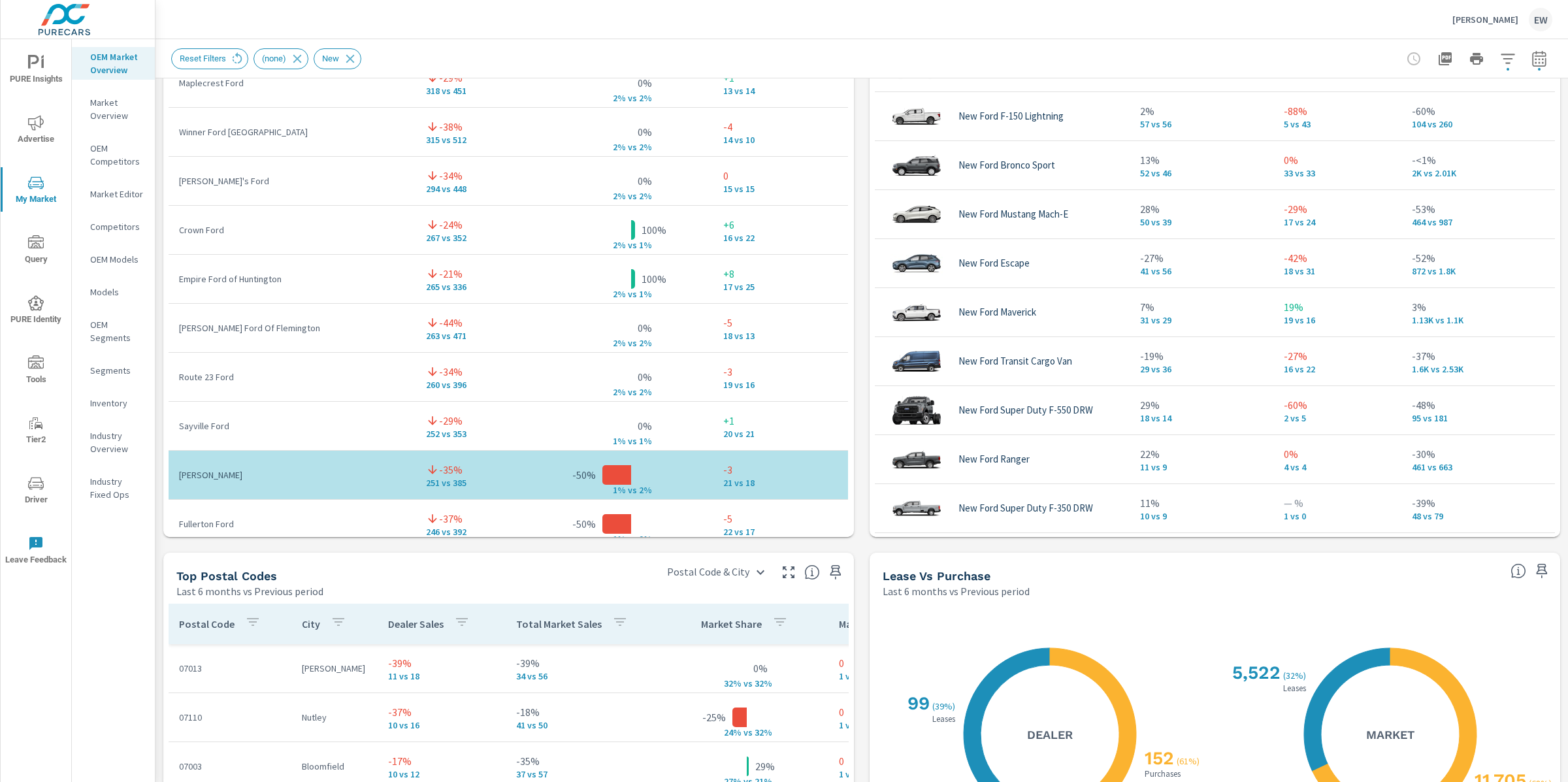
scroll to position [537, 0]
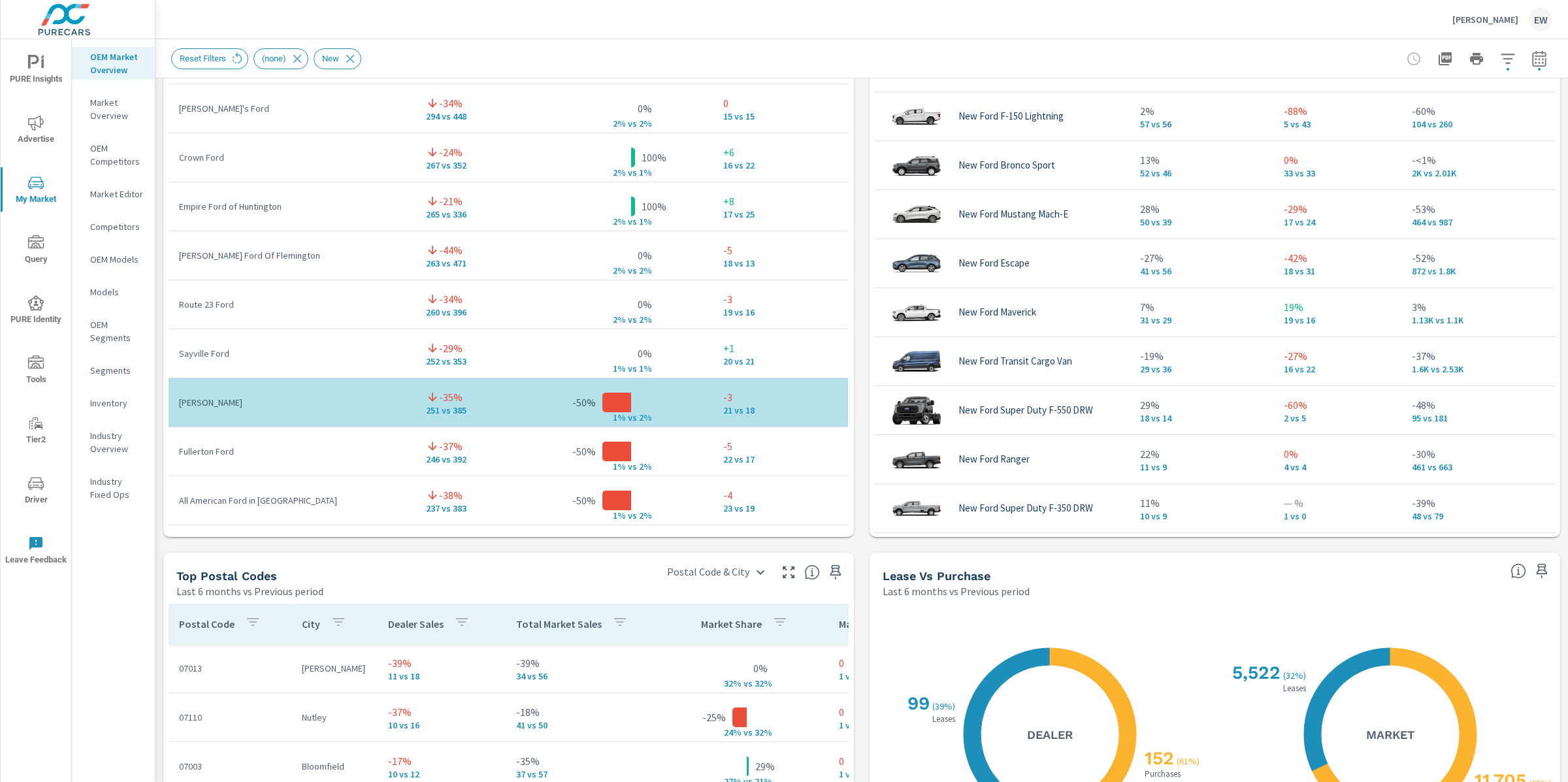
scroll to position [546, 0]
click at [350, 411] on p "[PERSON_NAME]" at bounding box center [291, 404] width 226 height 13
click at [301, 411] on p "[PERSON_NAME]" at bounding box center [291, 404] width 226 height 13
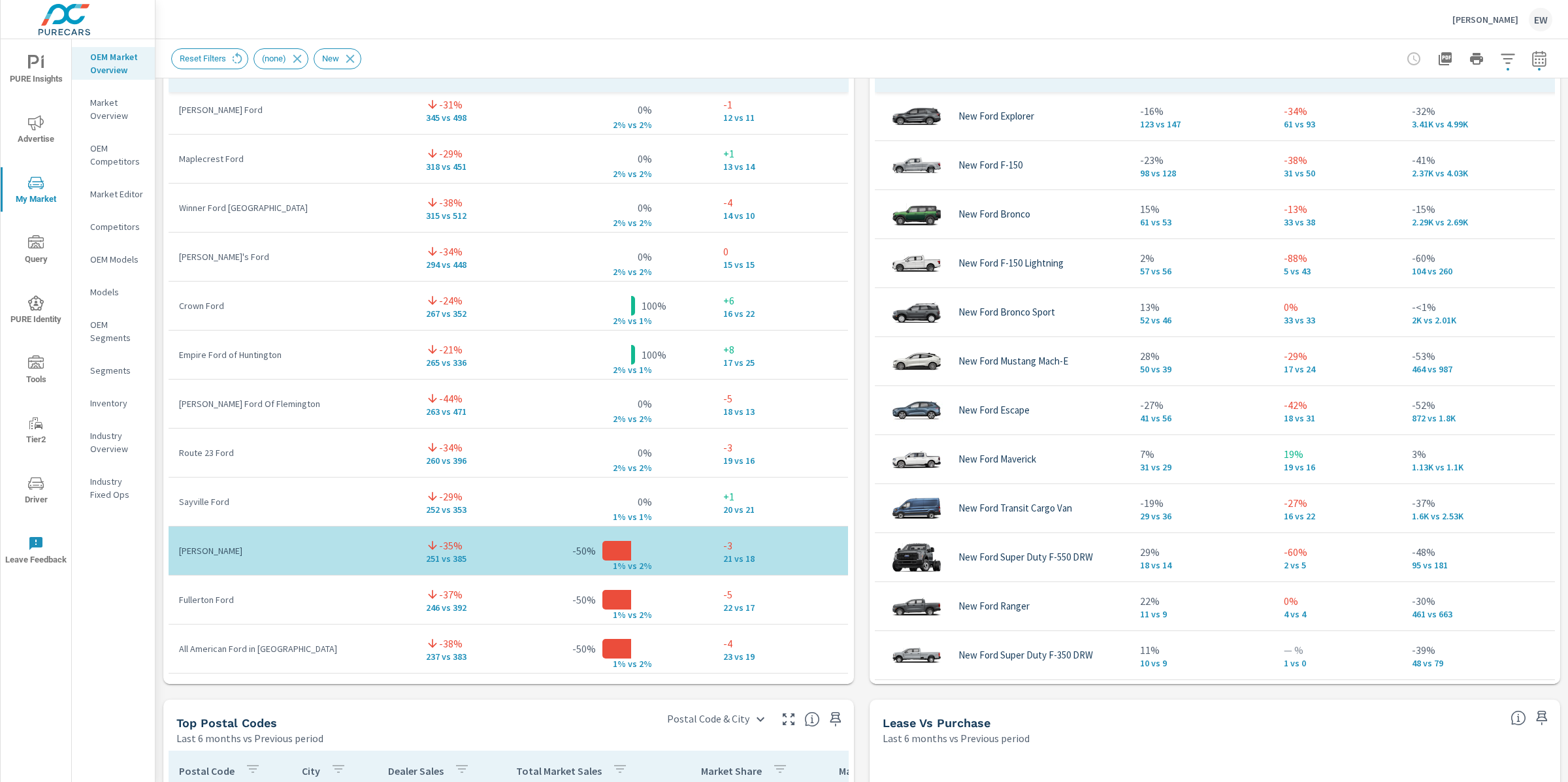
scroll to position [907, 0]
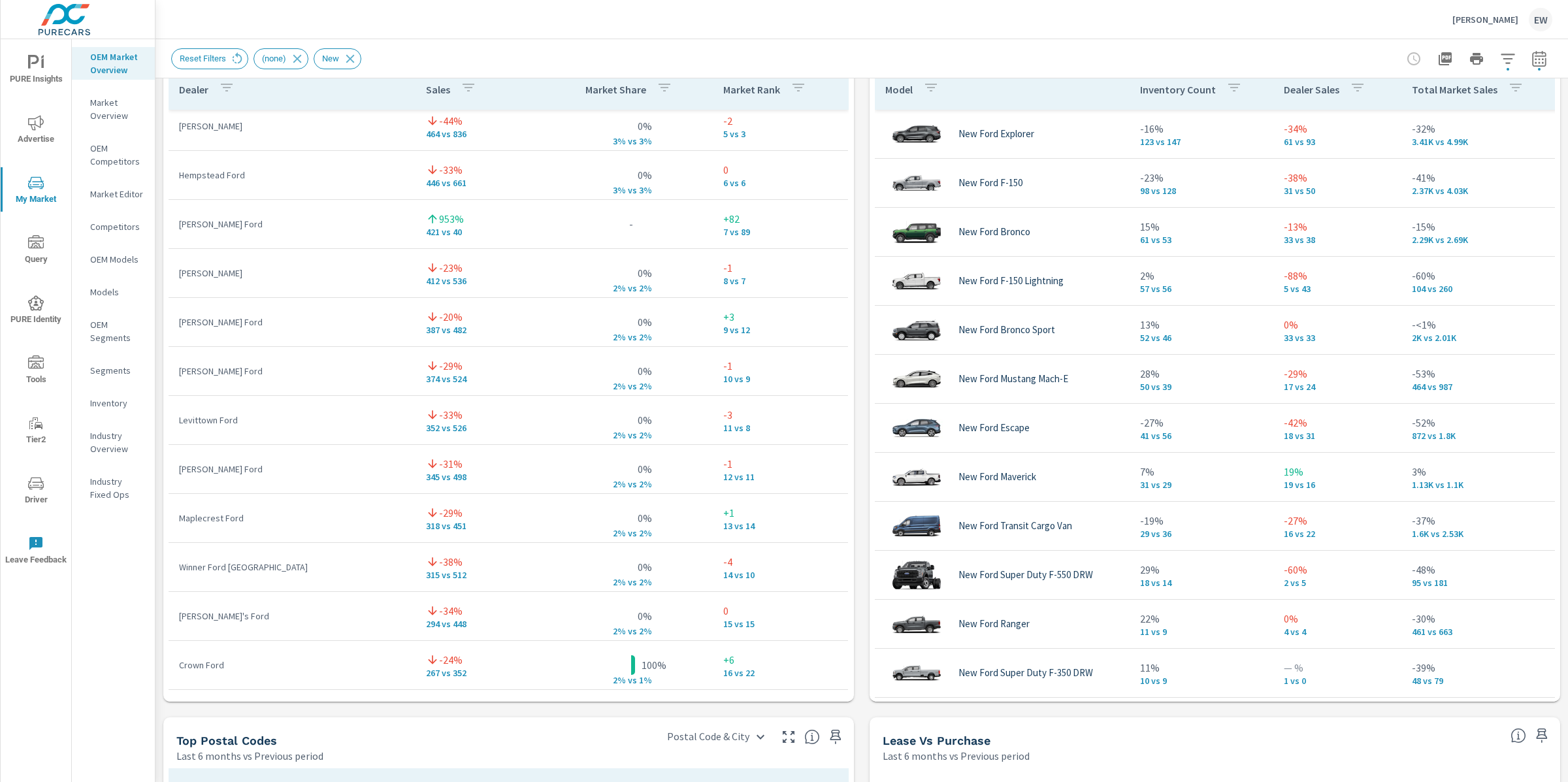
scroll to position [160, 0]
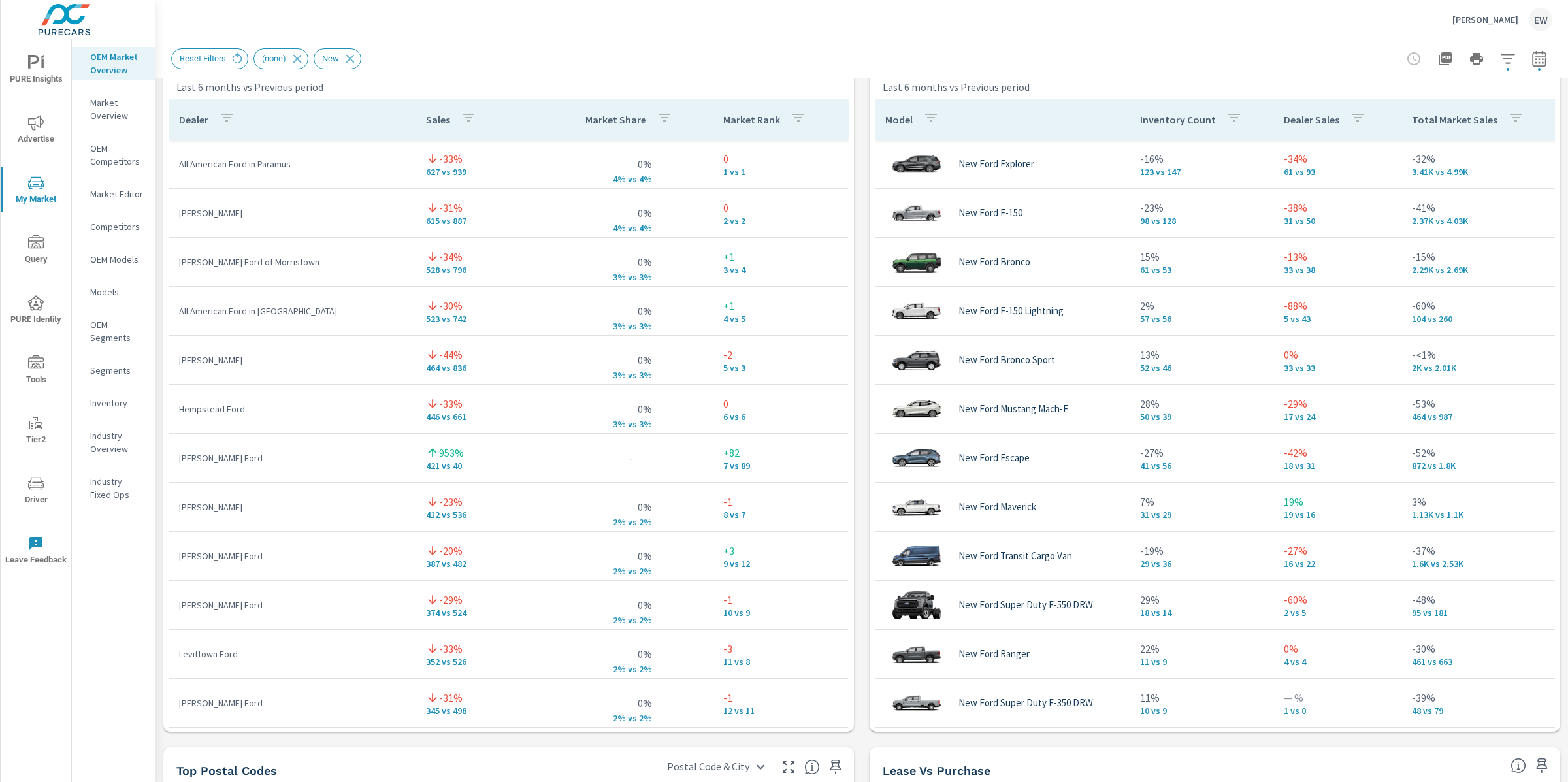
scroll to position [876, 0]
click at [162, 249] on div "Market View Last 6 months vs Previous period ← Move left → Move right ↑ Move up…" at bounding box center [861, 320] width 1412 height 2237
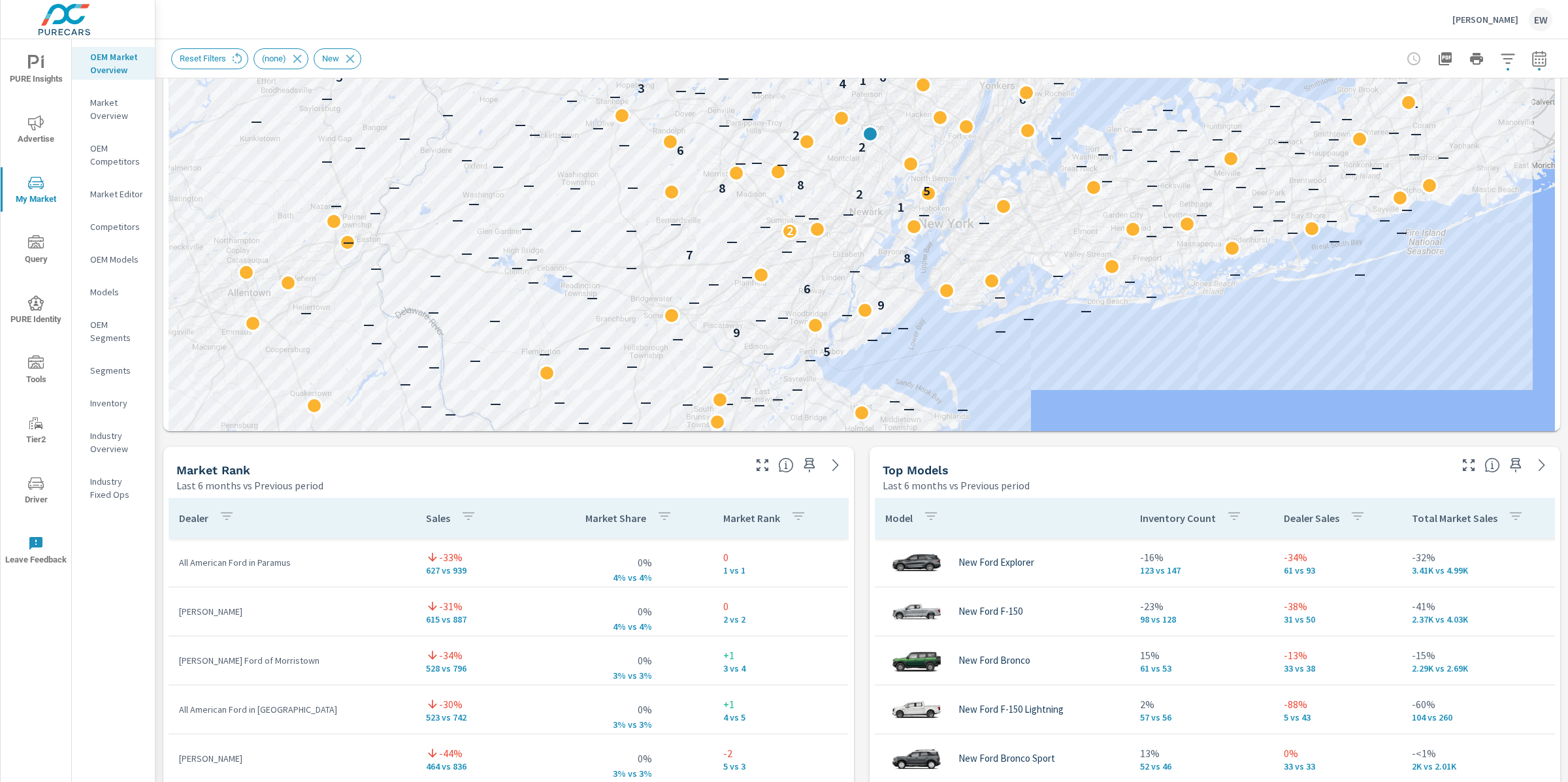
scroll to position [317, 0]
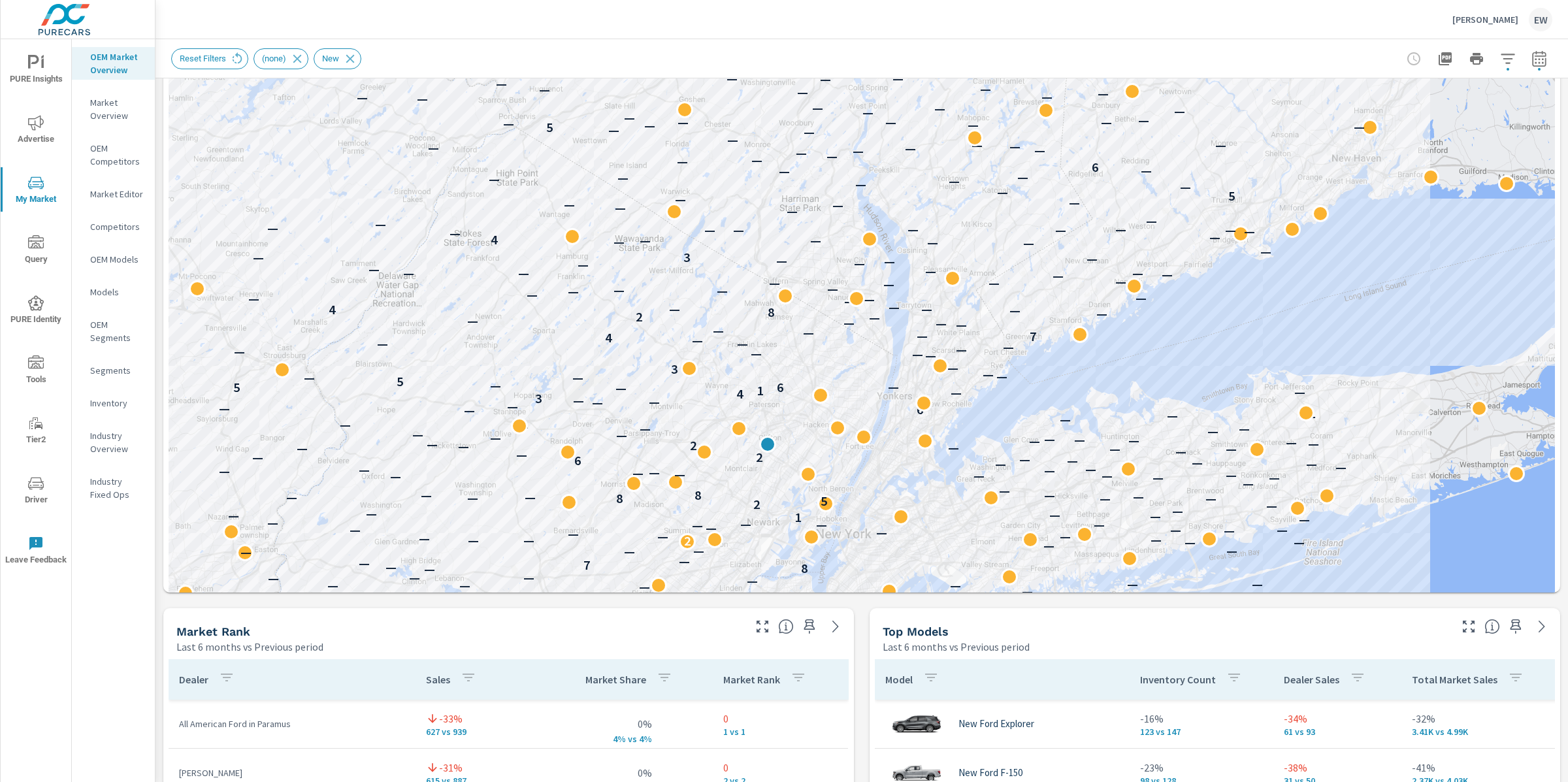
drag, startPoint x: 651, startPoint y: 360, endPoint x: 548, endPoint y: 509, distance: 181.1
click at [548, 509] on div "— — — — — — 3 — — — — — — — — — 15 — — — — — — — — — — — — — — — — 15 2 — — — —…" at bounding box center [862, 287] width 1387 height 932
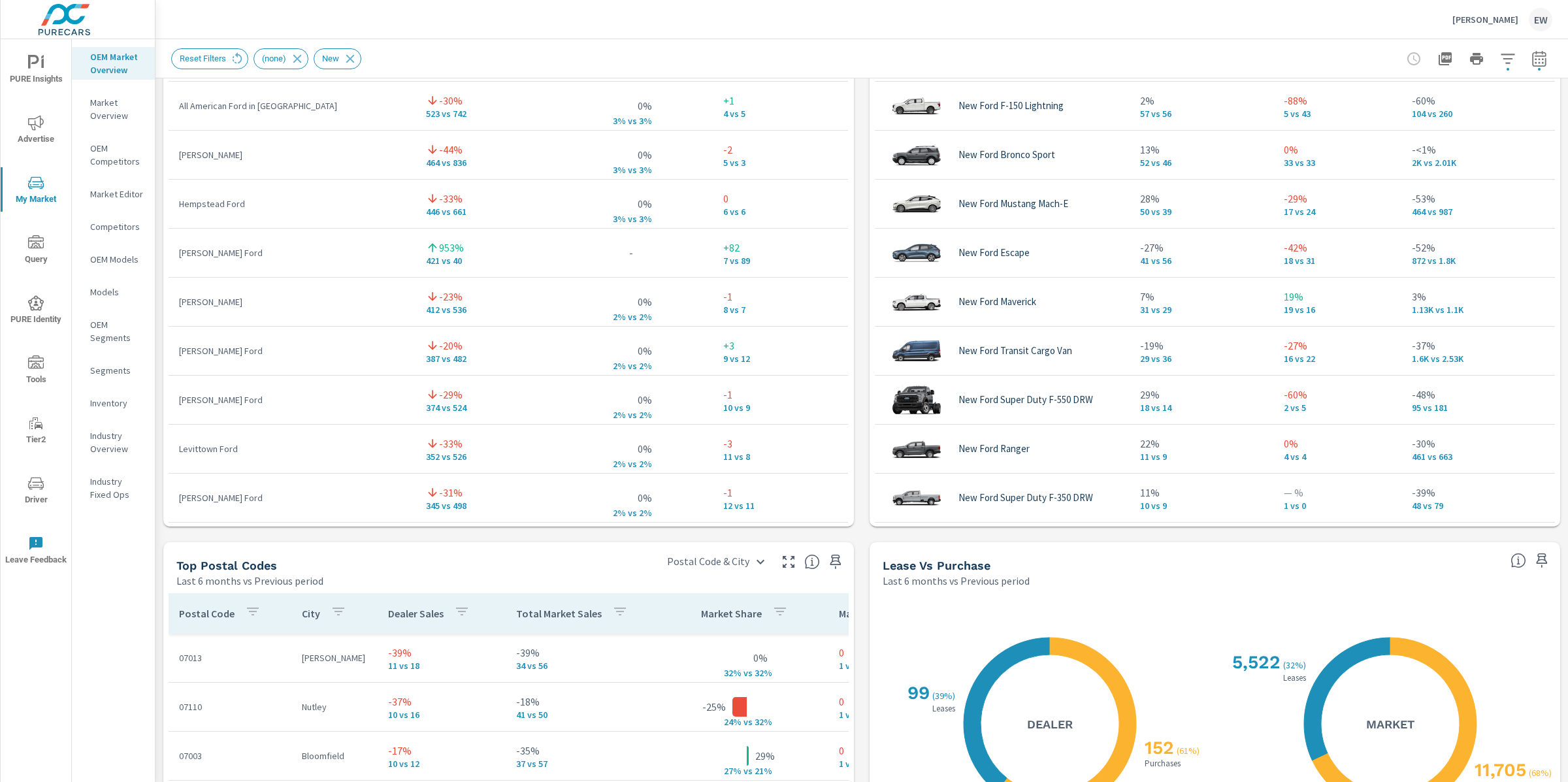
scroll to position [1083, 0]
drag, startPoint x: 181, startPoint y: 467, endPoint x: 326, endPoint y: 471, distance: 145.1
click at [326, 259] on p "[PERSON_NAME] Ford" at bounding box center [291, 252] width 226 height 13
click at [316, 259] on p "[PERSON_NAME] Ford" at bounding box center [291, 252] width 226 height 13
click at [160, 315] on div "Market View Last 6 months vs Previous period ← Move left → Move right ↑ Move up…" at bounding box center [861, 114] width 1412 height 2237
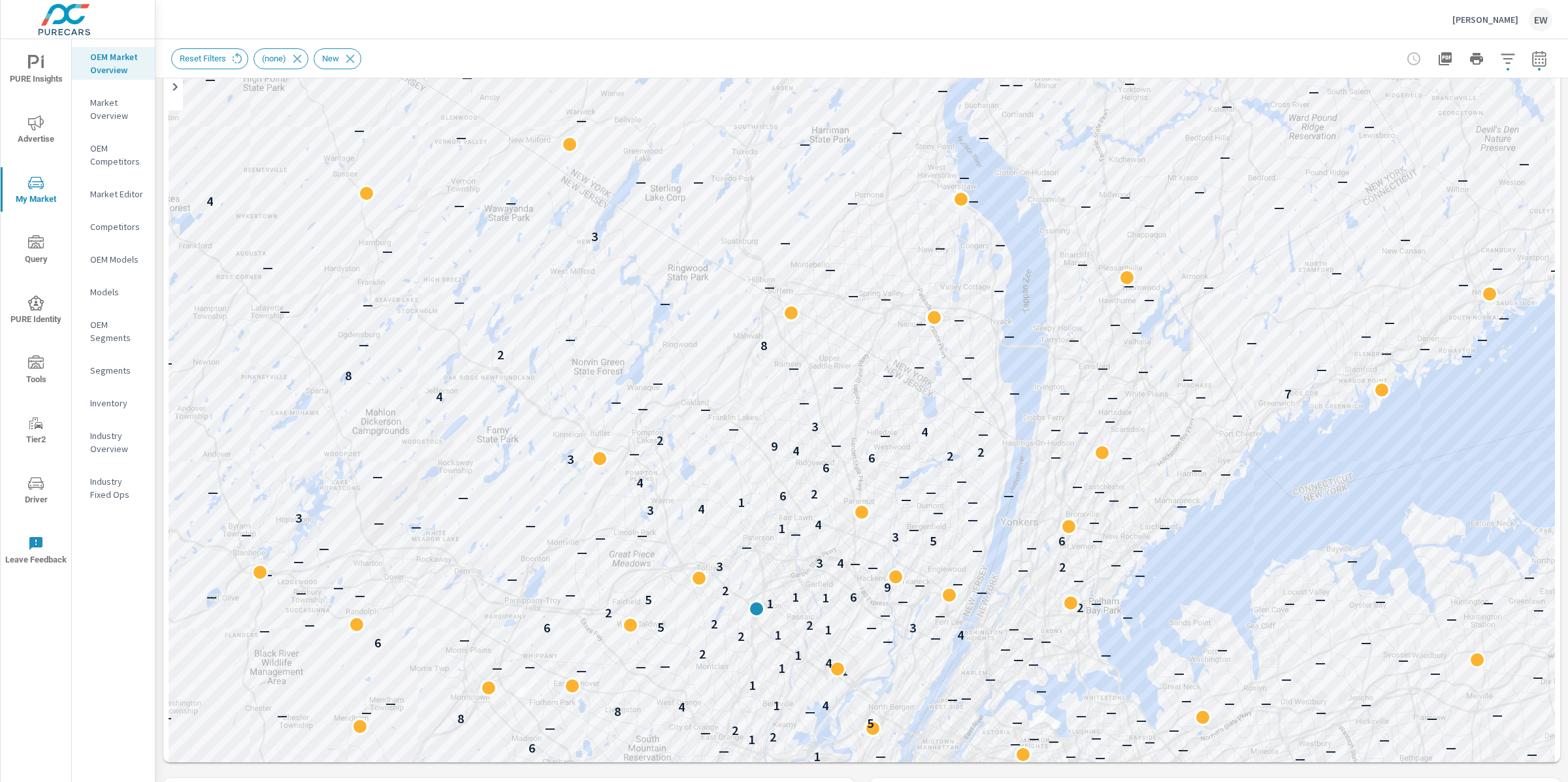
scroll to position [0, 0]
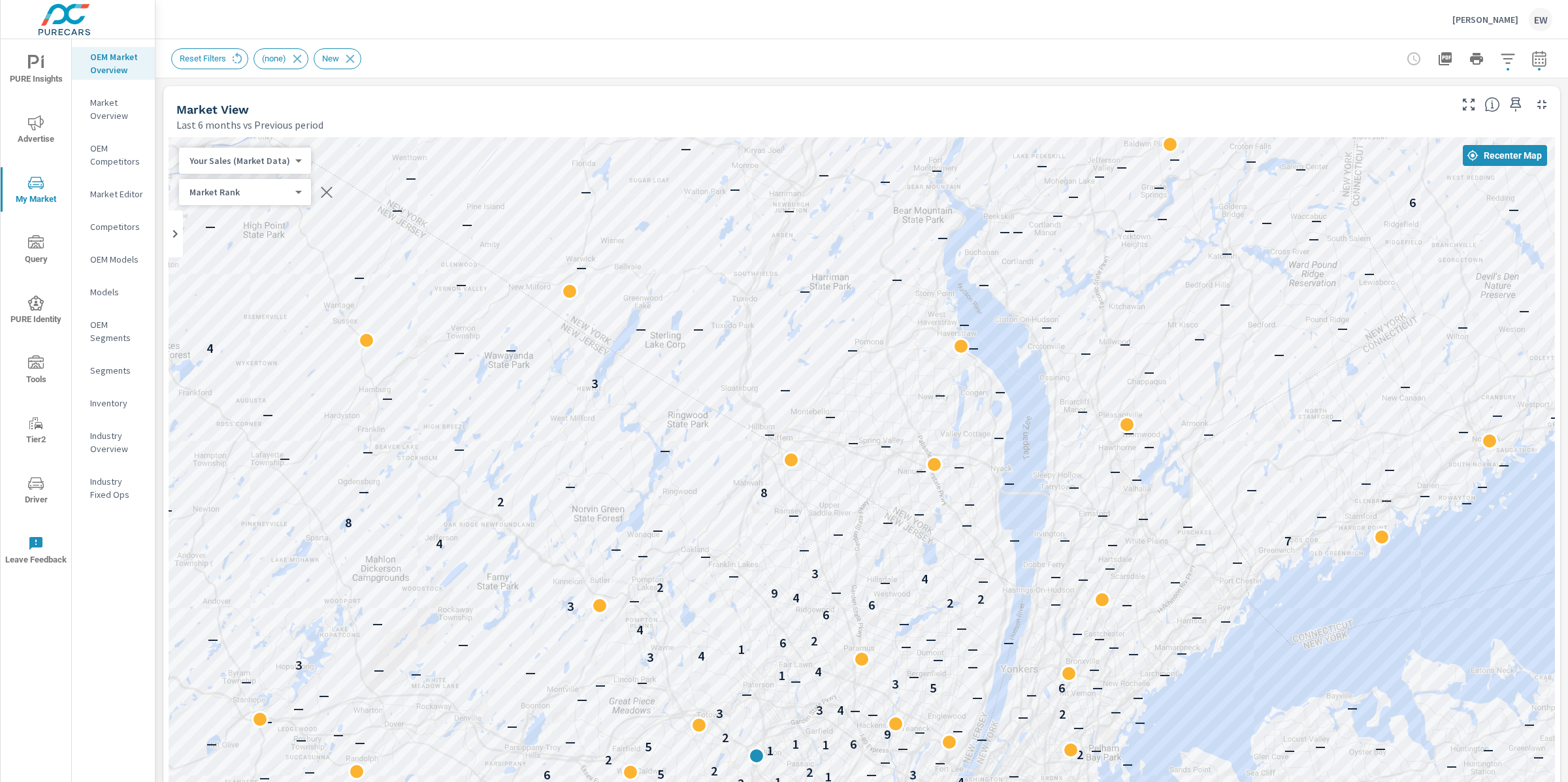
click at [38, 62] on span "PURE Insights" at bounding box center [36, 71] width 63 height 32
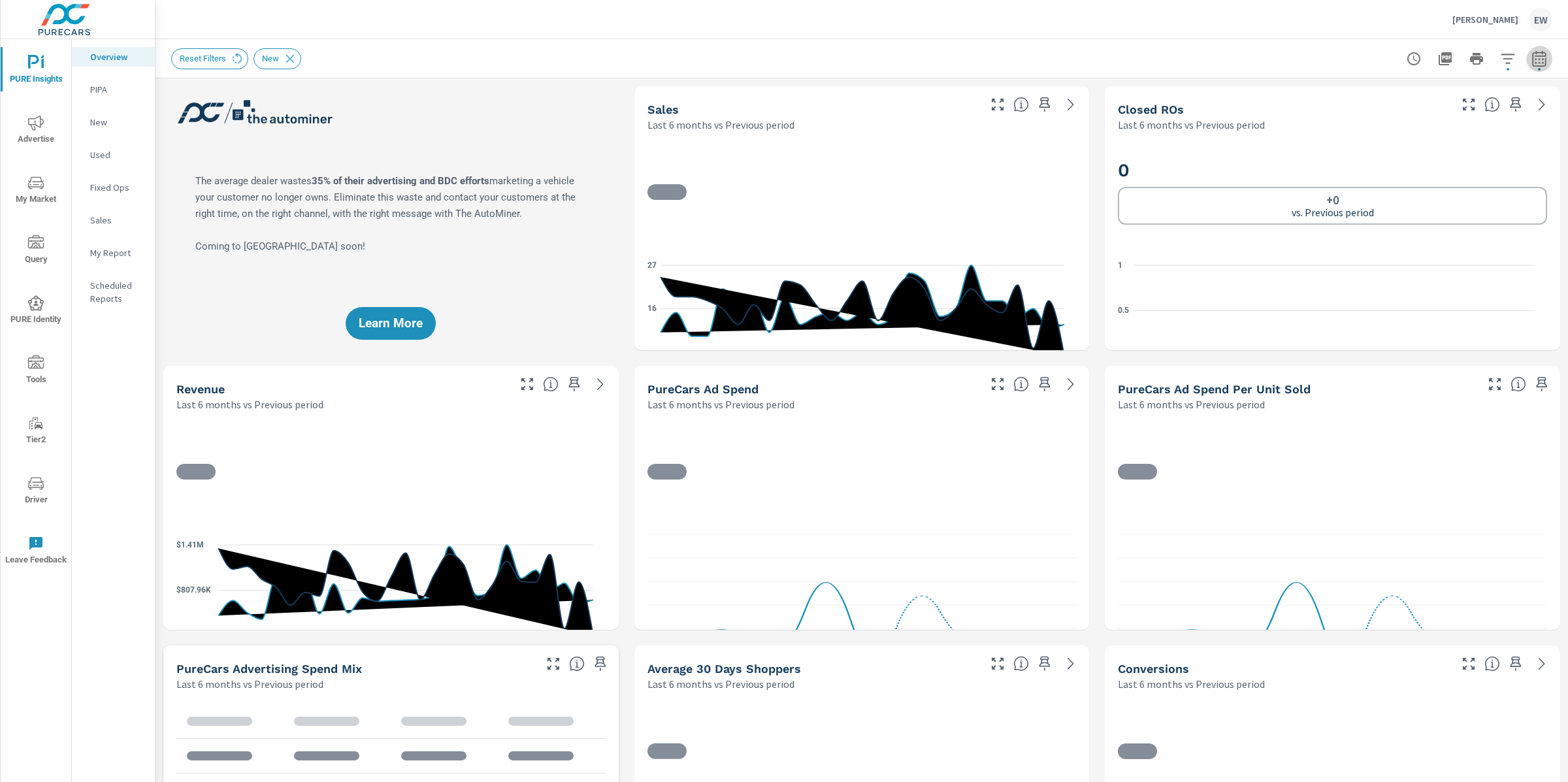
click at [1532, 59] on icon "button" at bounding box center [1540, 59] width 16 height 16
select select "Last 6 months"
select select "Previous period"
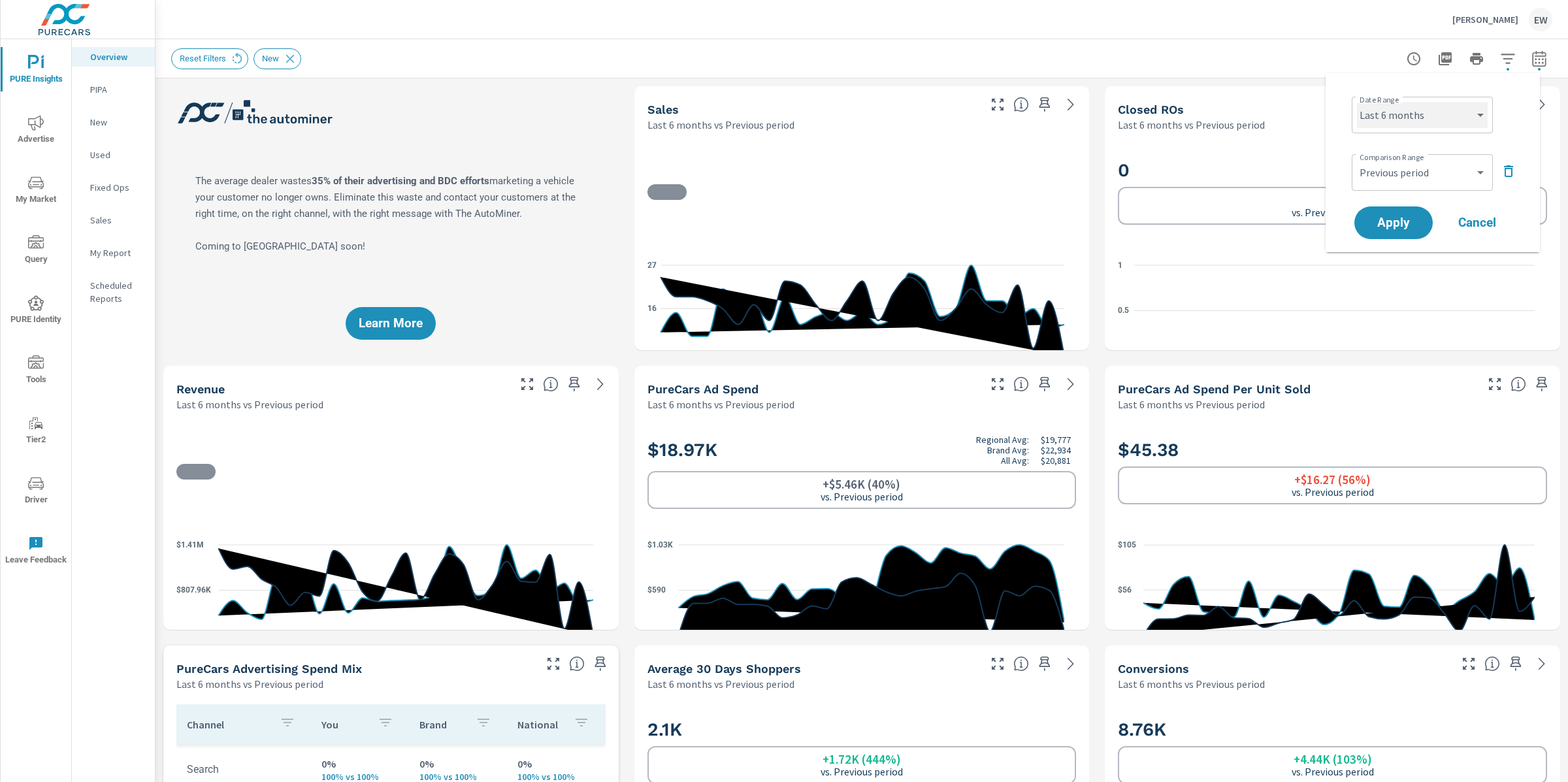
click at [1430, 118] on select "Custom [DATE] Last week Last 7 days Last 14 days Last 30 days Last 45 days Last…" at bounding box center [1422, 115] width 130 height 26
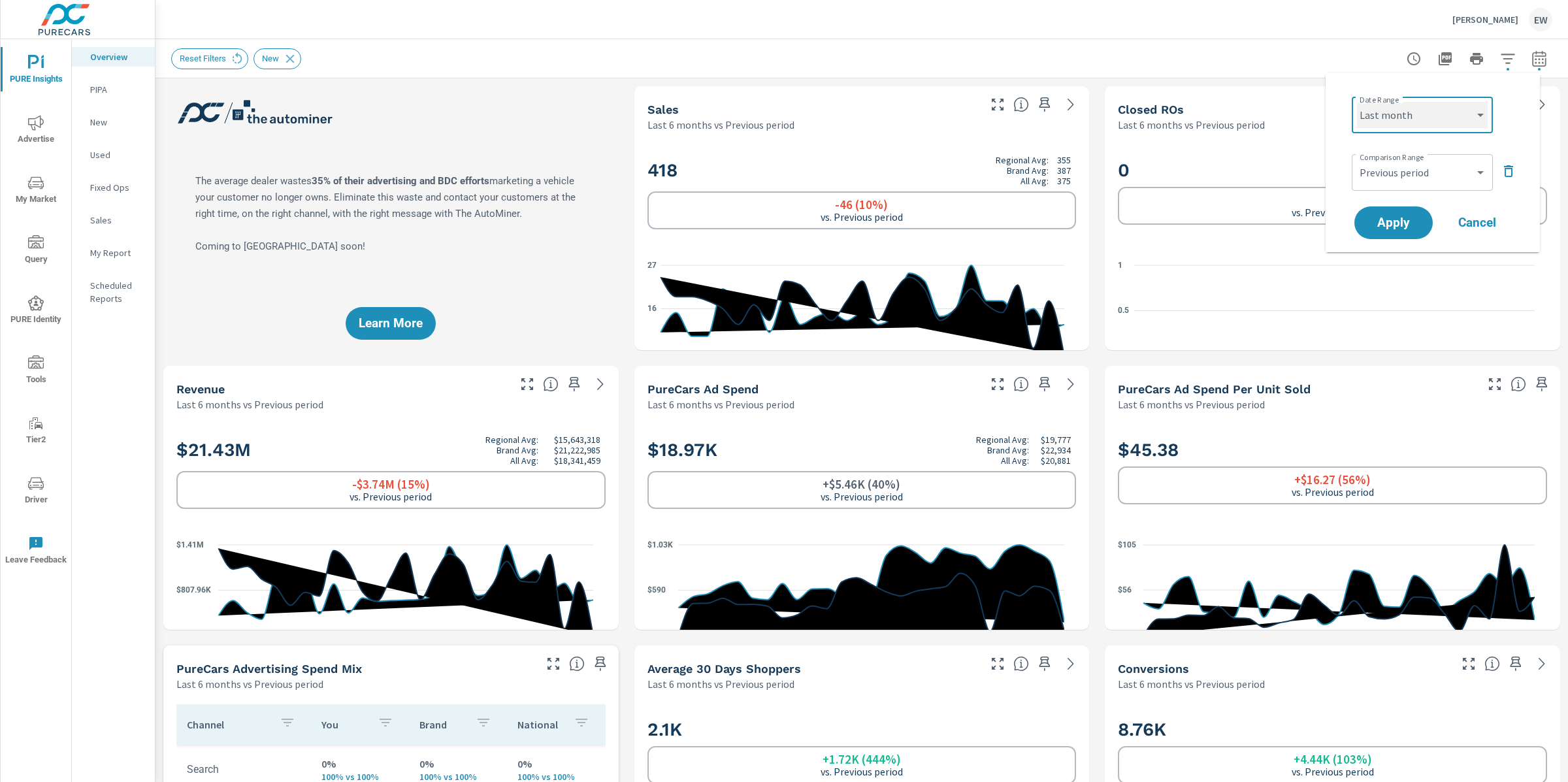
click at [1357, 102] on select "Custom [DATE] Last week Last 7 days Last 14 days Last 30 days Last 45 days Last…" at bounding box center [1422, 115] width 130 height 26
select select "Last month"
click at [1506, 178] on icon "button" at bounding box center [1508, 171] width 16 height 16
click at [1404, 189] on span "Apply" at bounding box center [1393, 186] width 54 height 13
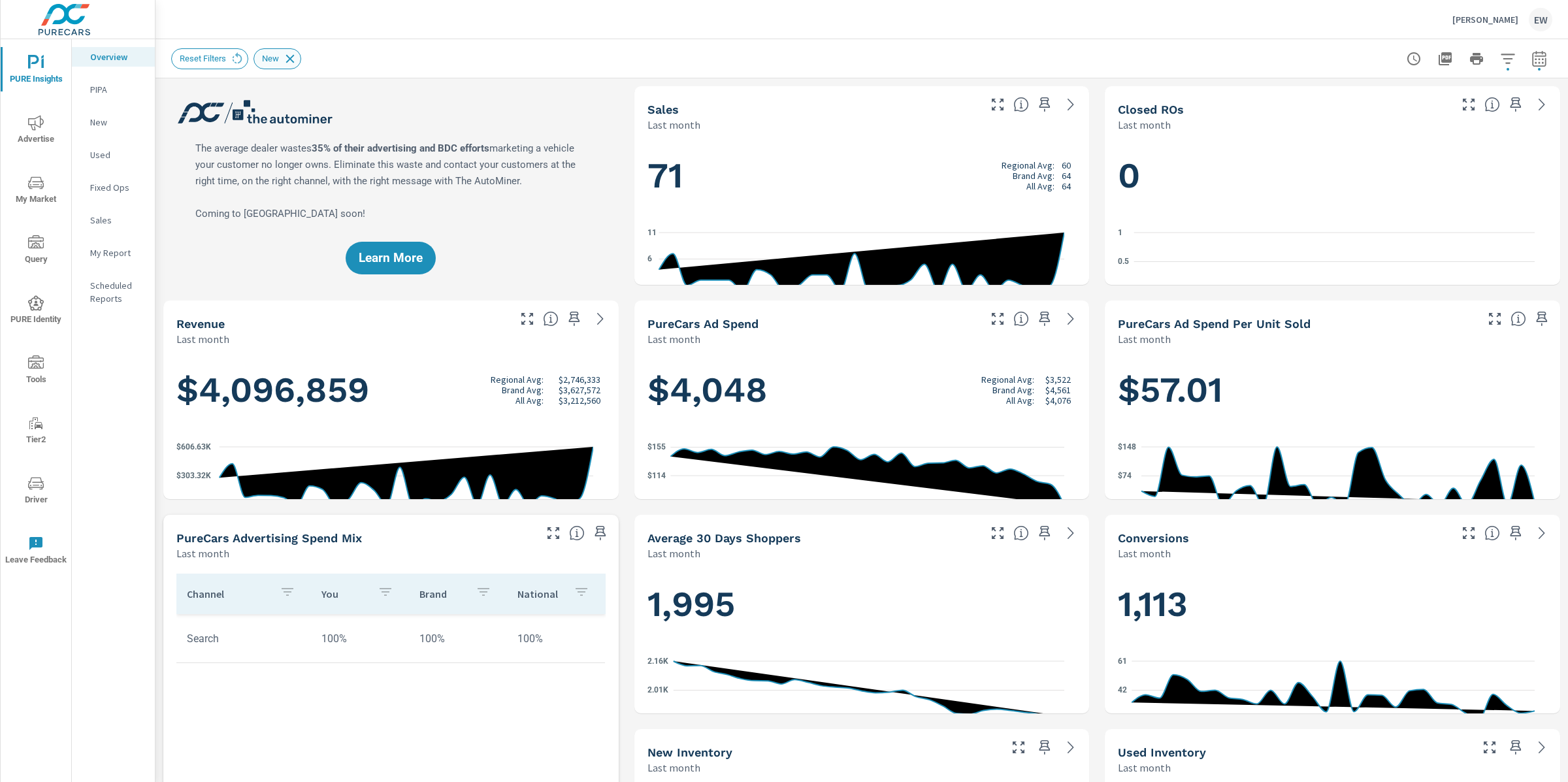
click at [295, 57] on icon at bounding box center [290, 58] width 9 height 9
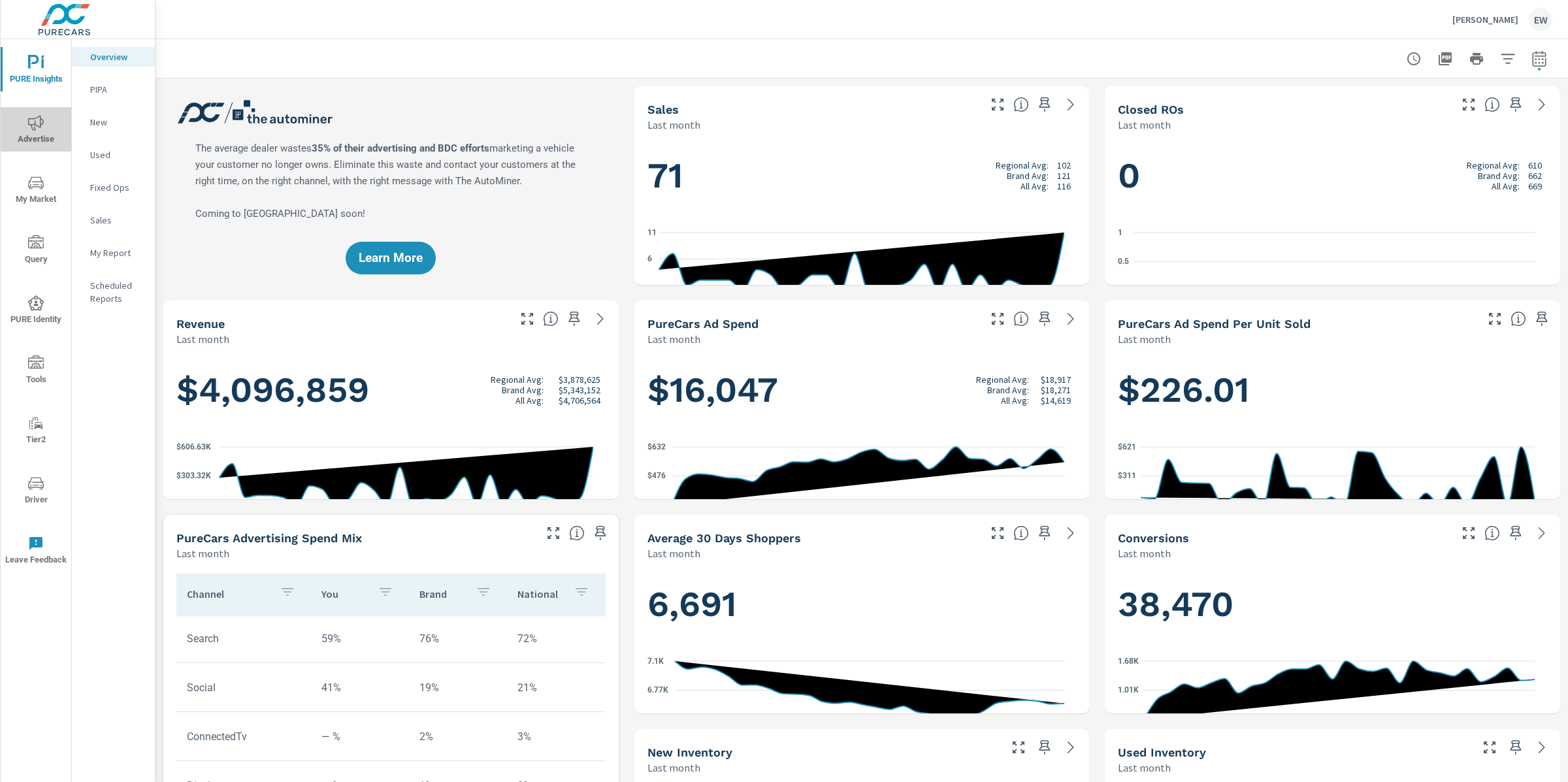
click at [30, 128] on icon "nav menu" at bounding box center [36, 122] width 16 height 15
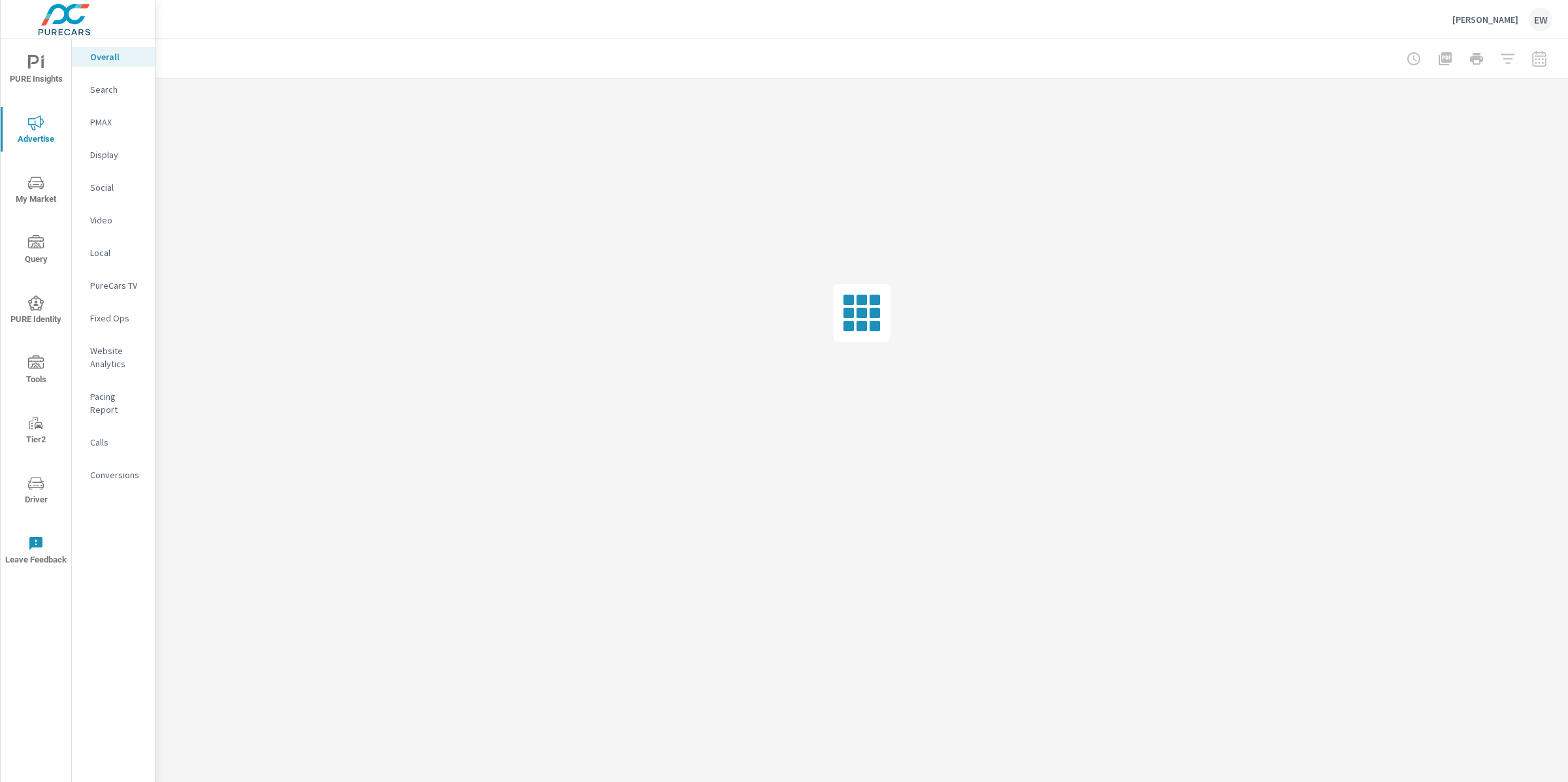
click at [103, 194] on p "Social" at bounding box center [117, 187] width 54 height 13
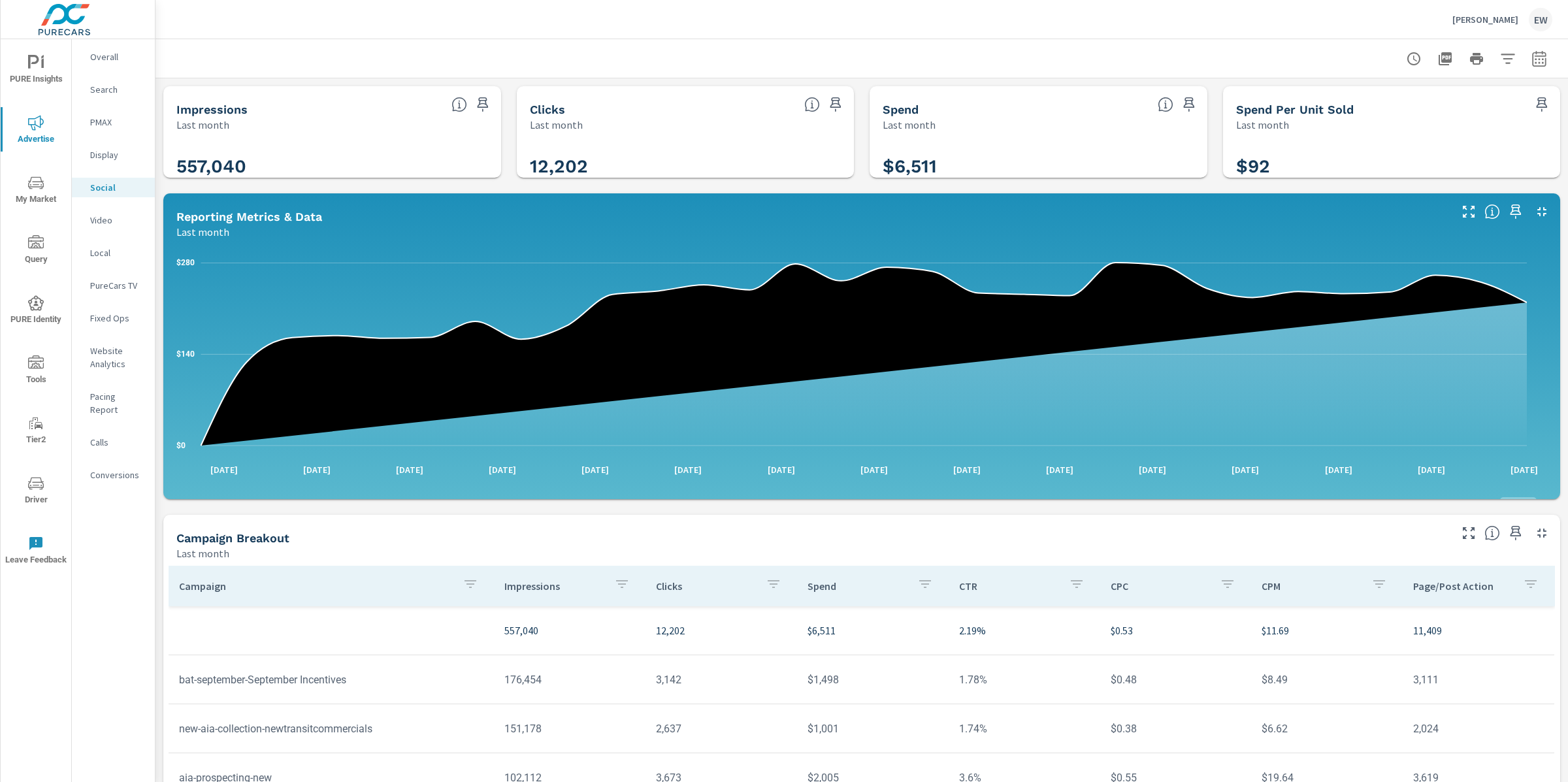
click at [156, 397] on div "Impressions Last month 557,040 Clicks Last month 12,202 Spend Last month $6,511…" at bounding box center [861, 507] width 1412 height 857
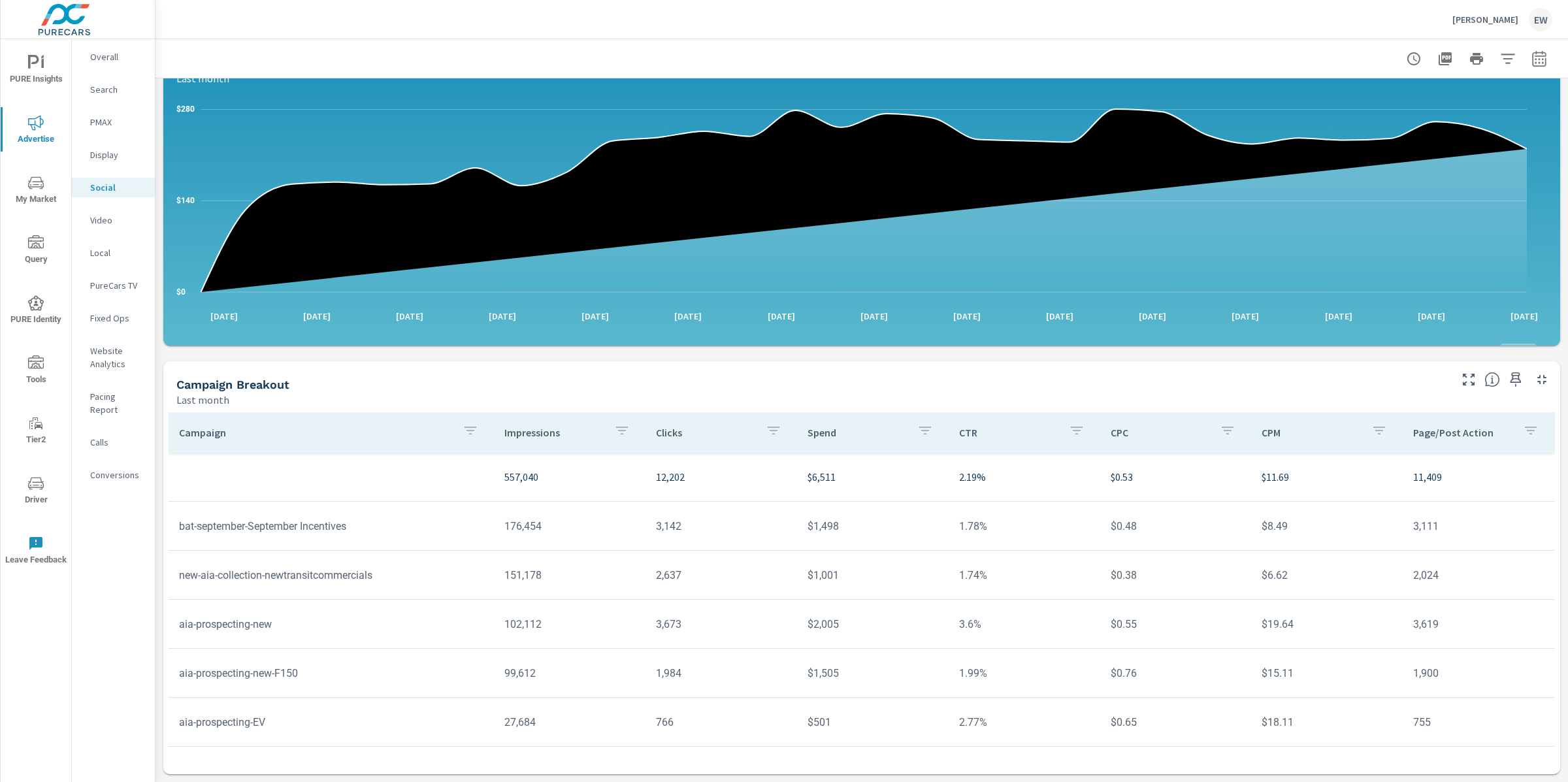
scroll to position [367, 0]
click at [29, 480] on icon "nav menu" at bounding box center [36, 483] width 16 height 16
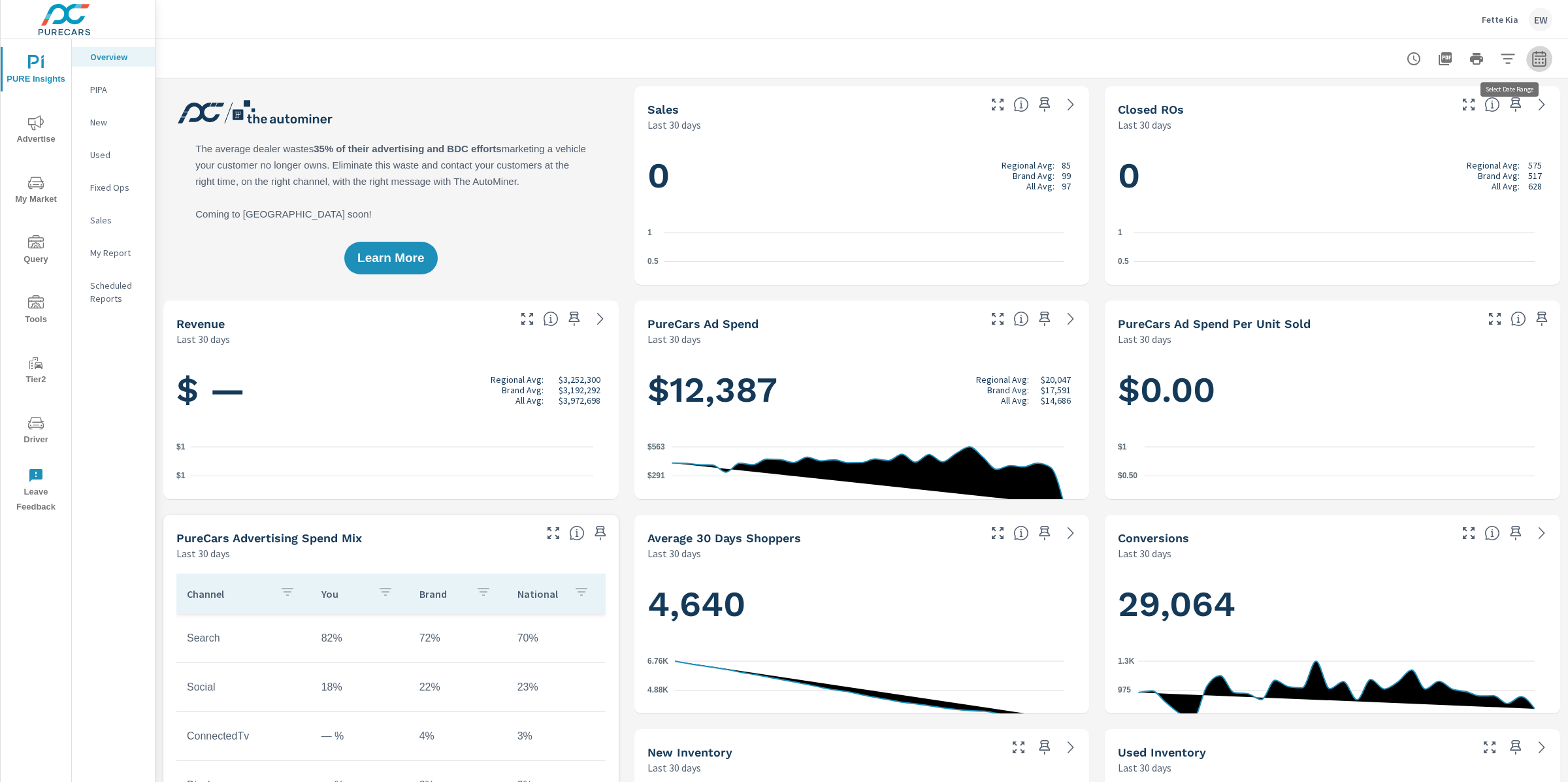
click at [1532, 60] on icon "button" at bounding box center [1540, 59] width 16 height 16
click at [1433, 114] on select "Custom [DATE] Last week Last 7 days Last 14 days Last 30 days Last 45 days Last…" at bounding box center [1422, 115] width 130 height 26
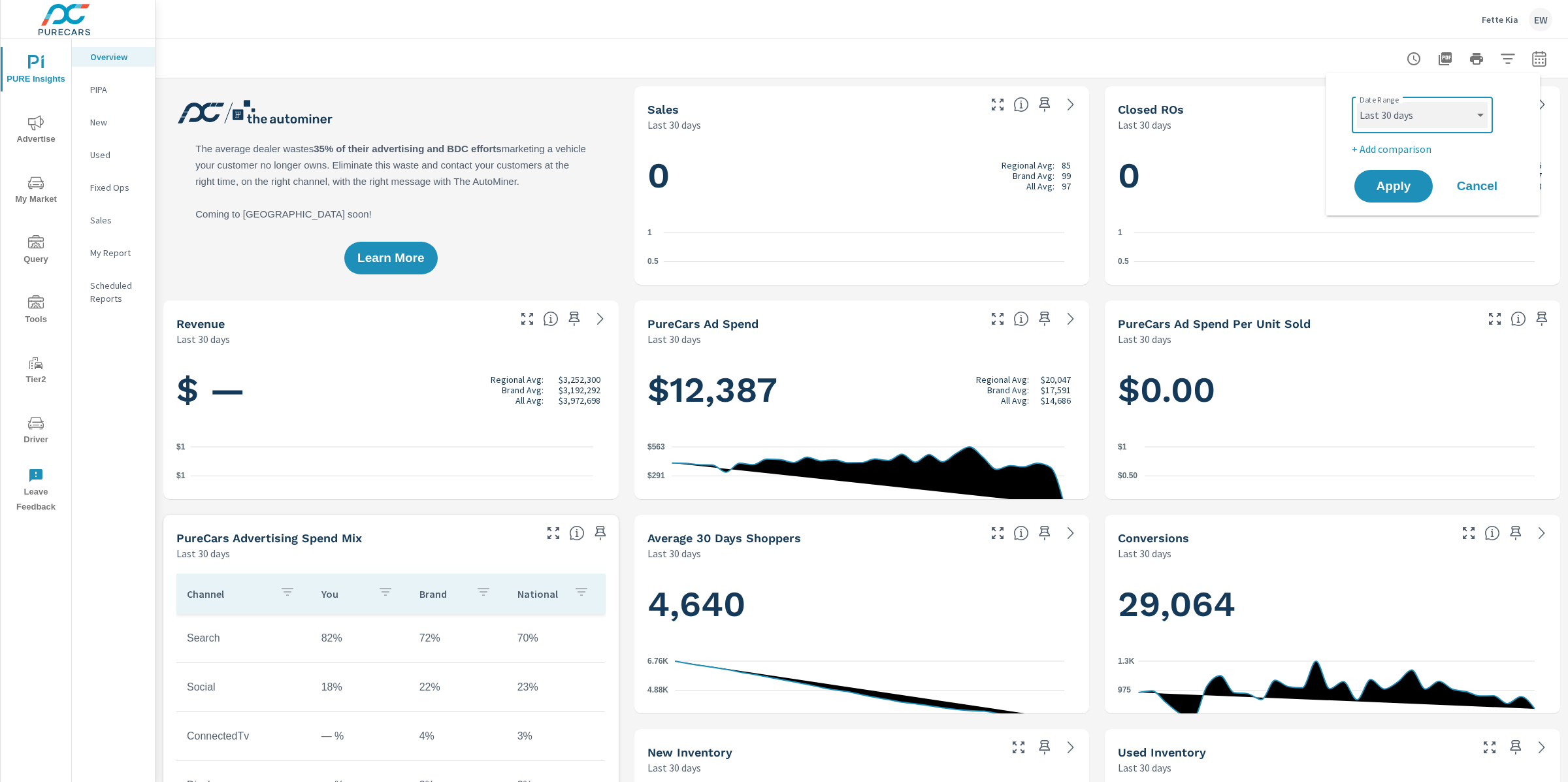
click at [1357, 102] on select "Custom [DATE] Last week Last 7 days Last 14 days Last 30 days Last 45 days Last…" at bounding box center [1422, 115] width 130 height 26
select select "Last month"
click at [1401, 193] on span "Apply" at bounding box center [1393, 186] width 54 height 13
